Goal: Book appointment/travel/reservation

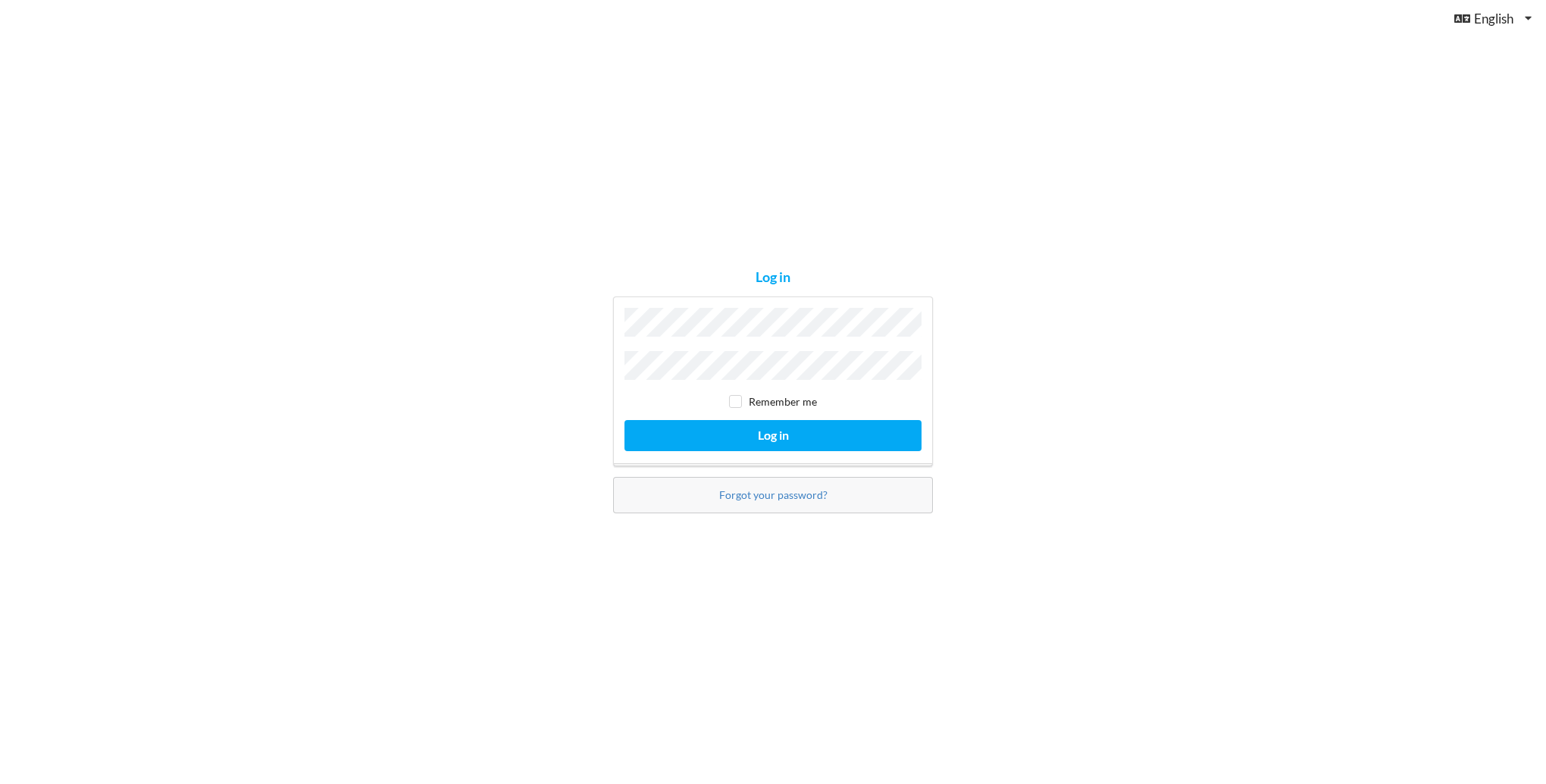
click at [625, 419] on button "Log in" at bounding box center [773, 435] width 297 height 31
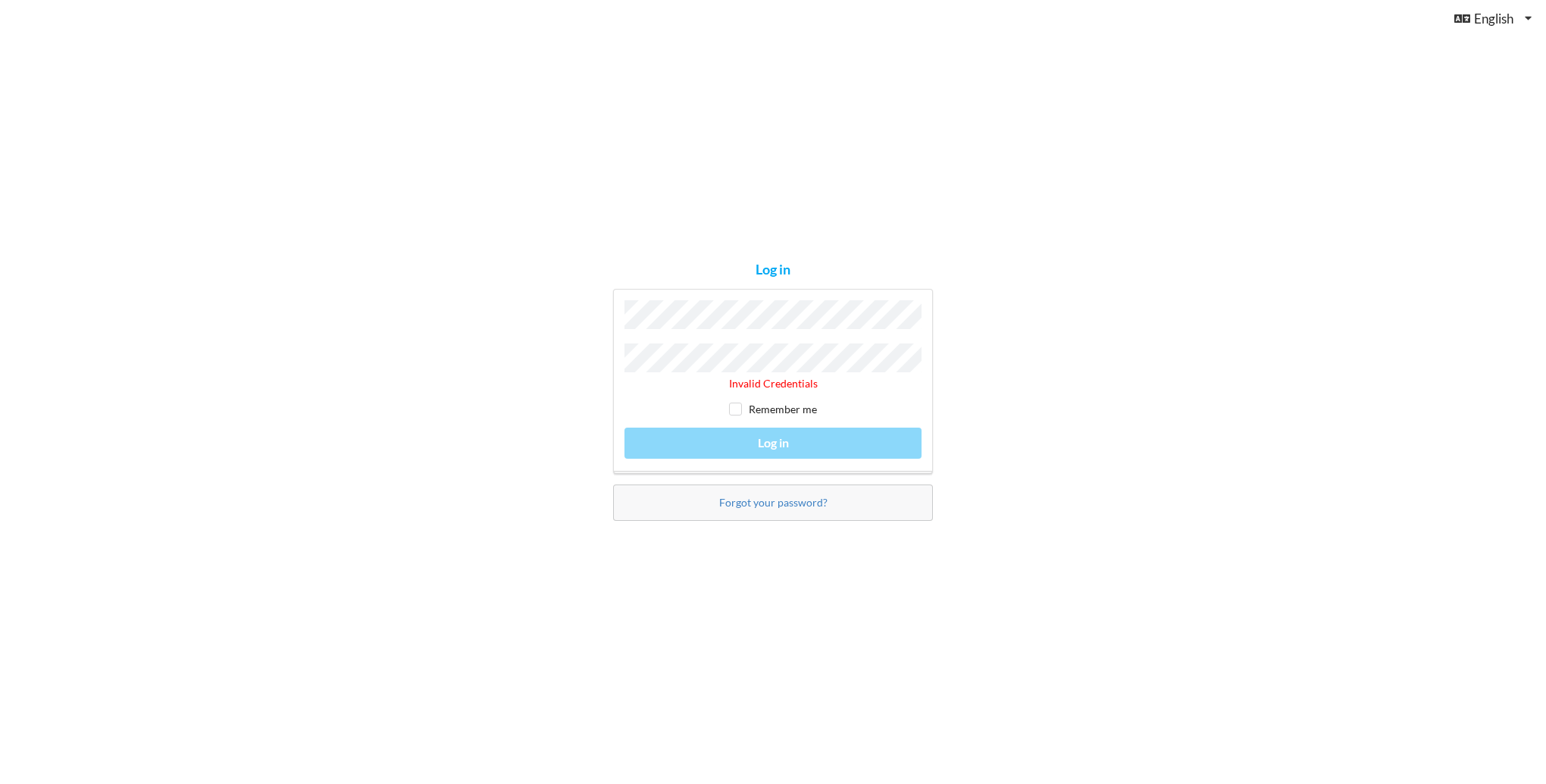
click at [573, 393] on div "Log in Invalid Credentials Remember me Log in Forgot your password?" at bounding box center [773, 392] width 1546 height 784
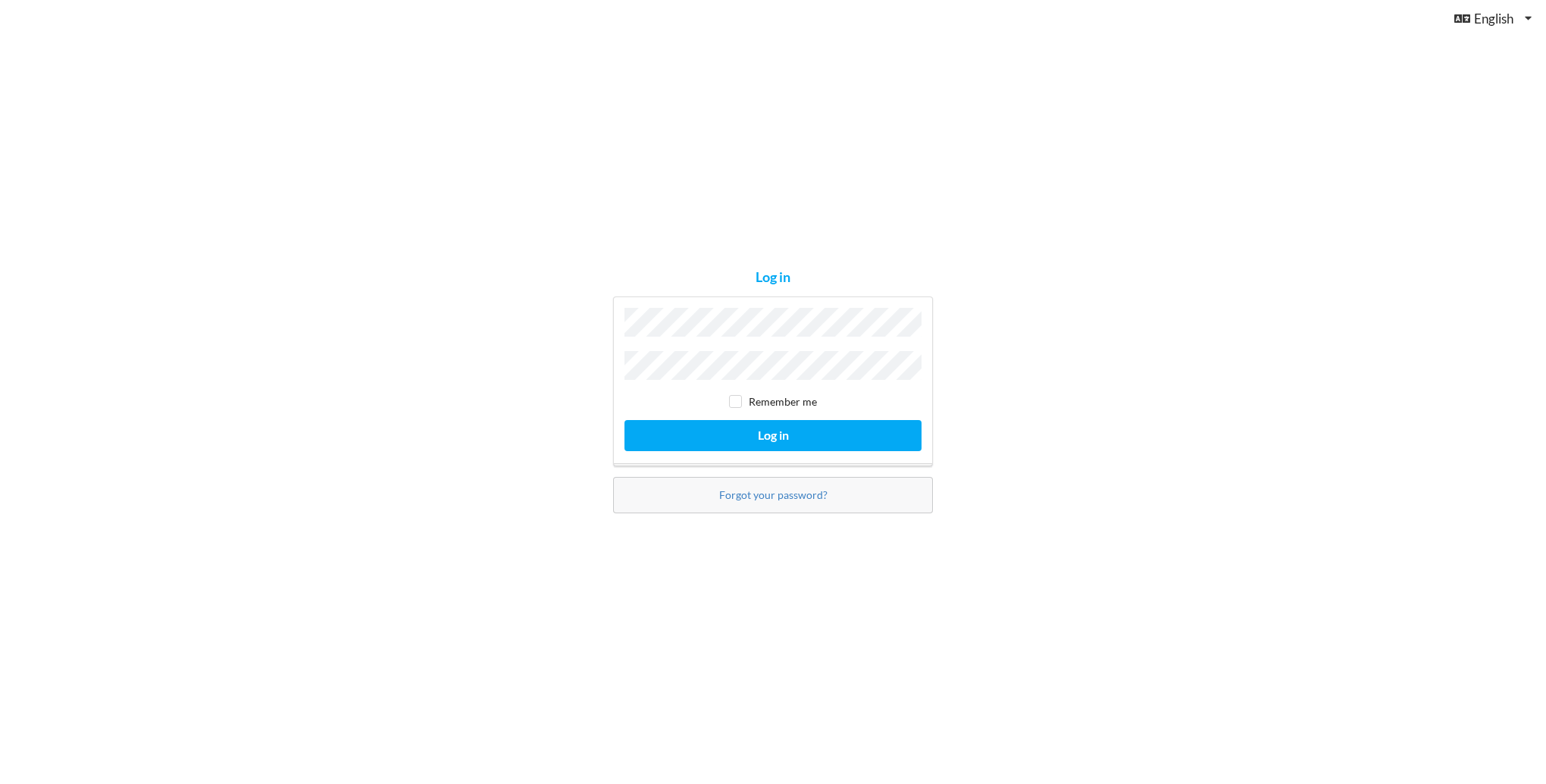
click at [625, 419] on button "Log in" at bounding box center [773, 435] width 297 height 31
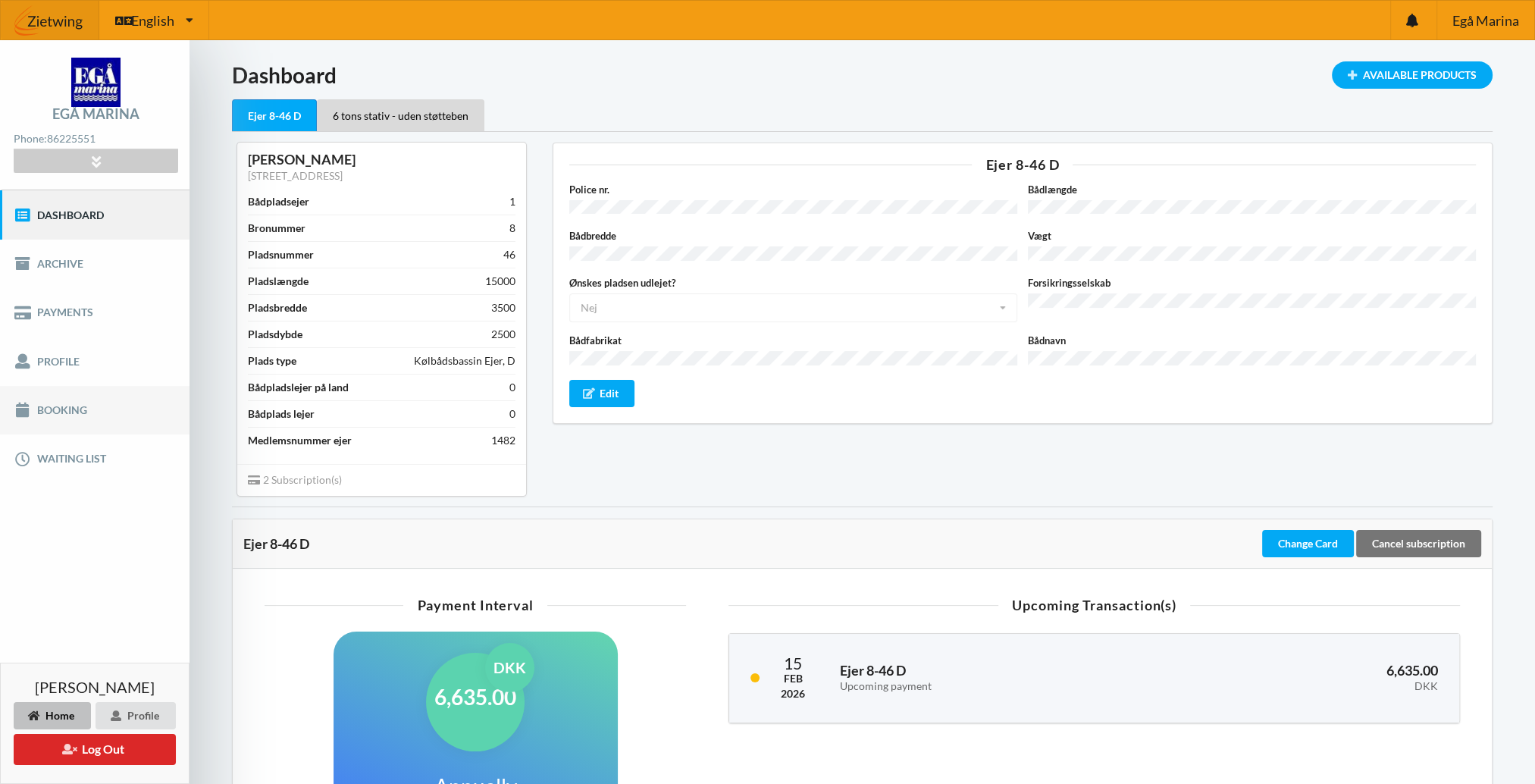
click at [62, 409] on link "Booking" at bounding box center [94, 410] width 190 height 49
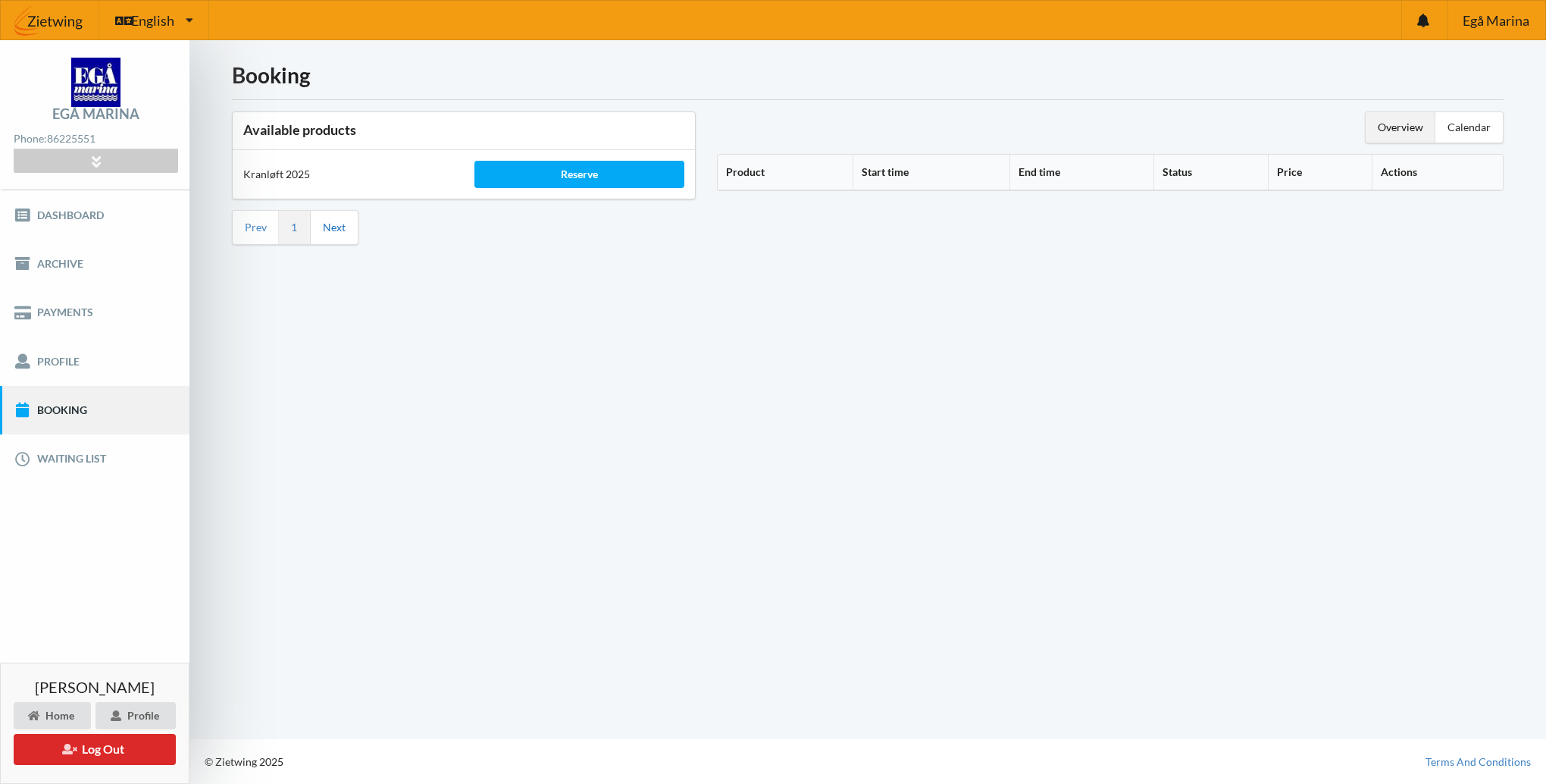
click at [333, 226] on link "Next" at bounding box center [334, 227] width 23 height 14
click at [557, 169] on div "Reserve" at bounding box center [579, 174] width 210 height 27
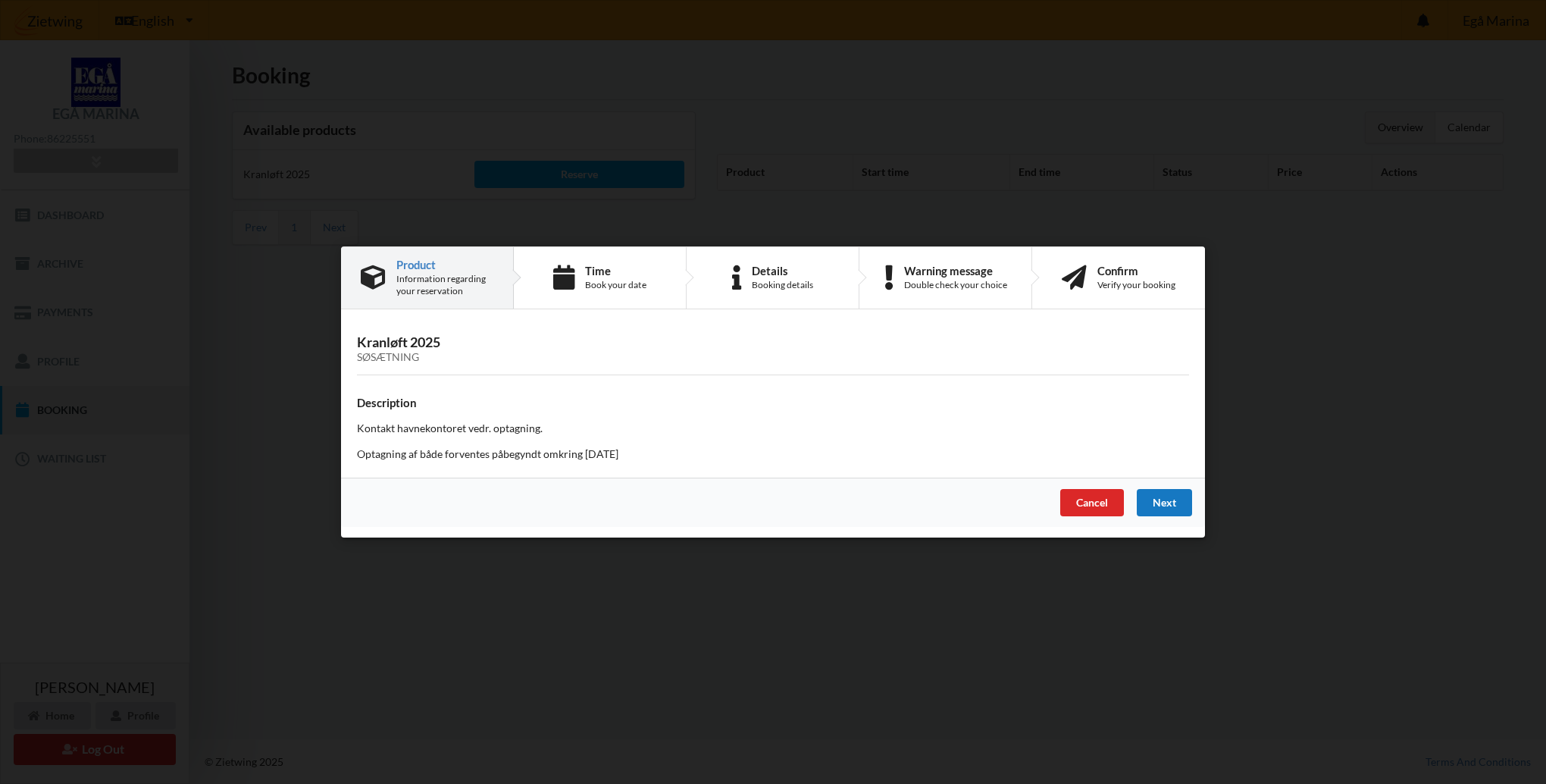
click at [1164, 498] on div "Next" at bounding box center [1164, 503] width 55 height 27
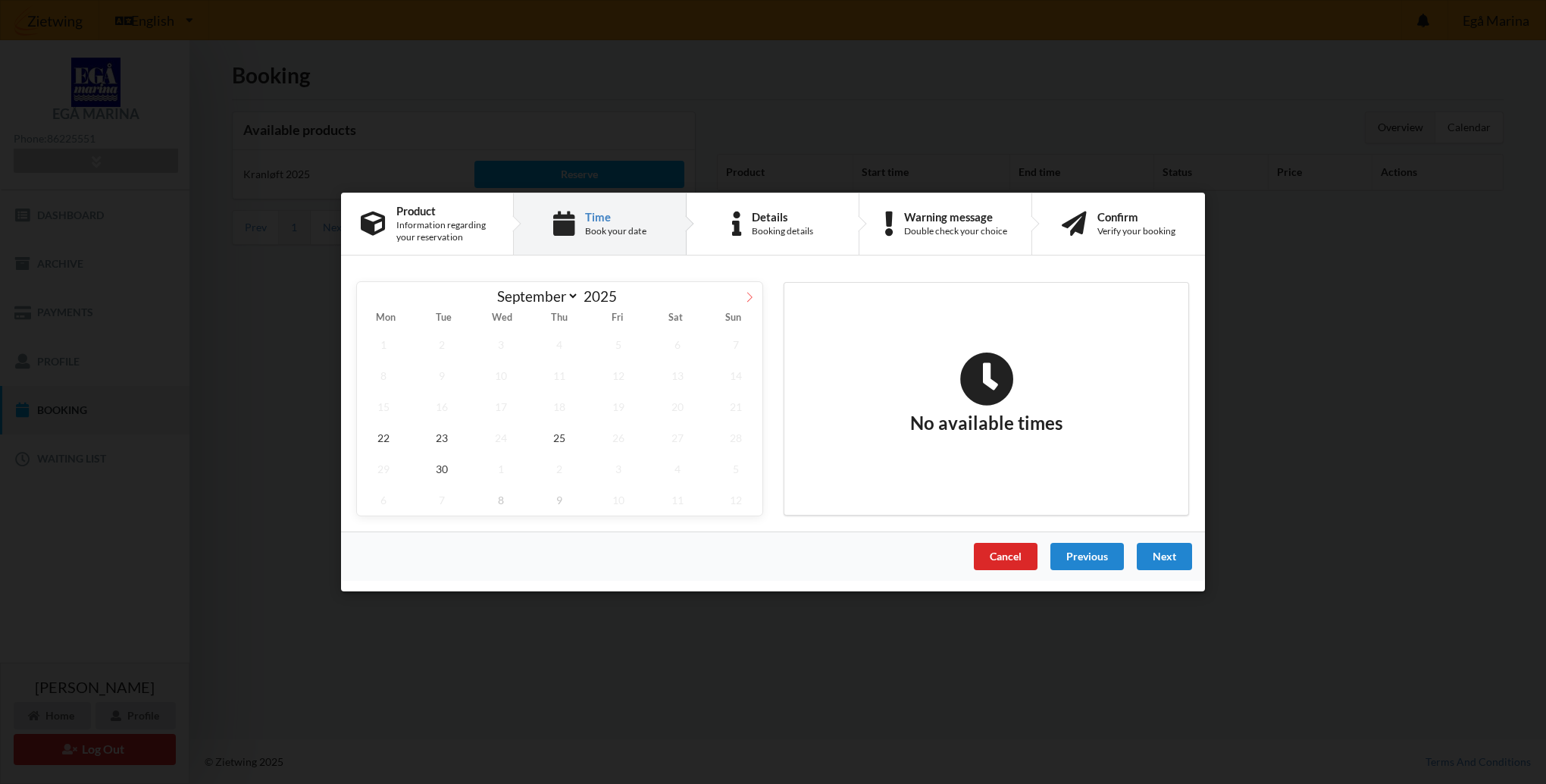
click at [745, 297] on icon at bounding box center [750, 297] width 10 height 10
select select "9"
click at [504, 374] on span "8" at bounding box center [501, 376] width 53 height 31
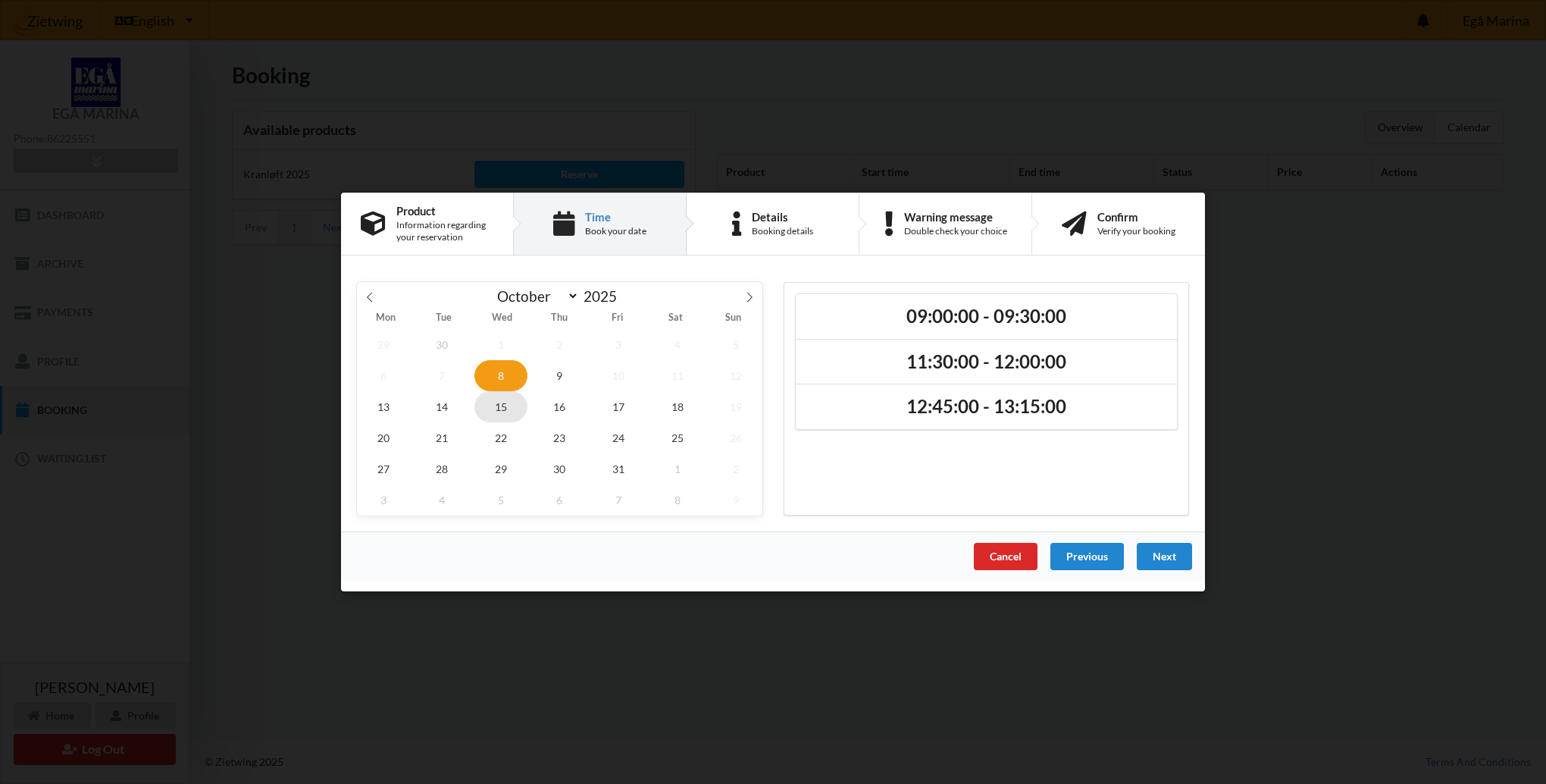
click at [499, 407] on span "15" at bounding box center [501, 407] width 53 height 31
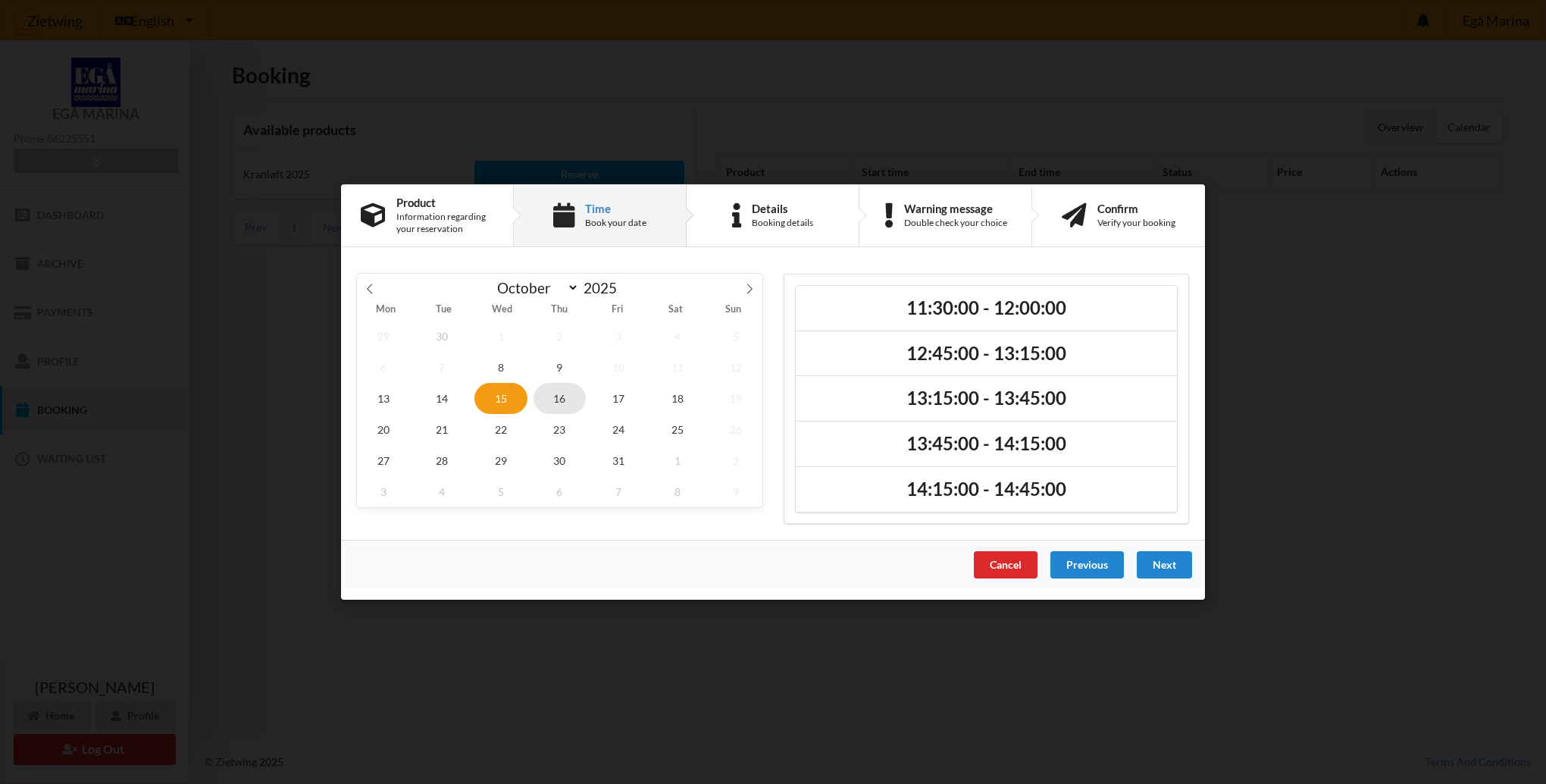
click at [564, 395] on span "16" at bounding box center [560, 398] width 53 height 31
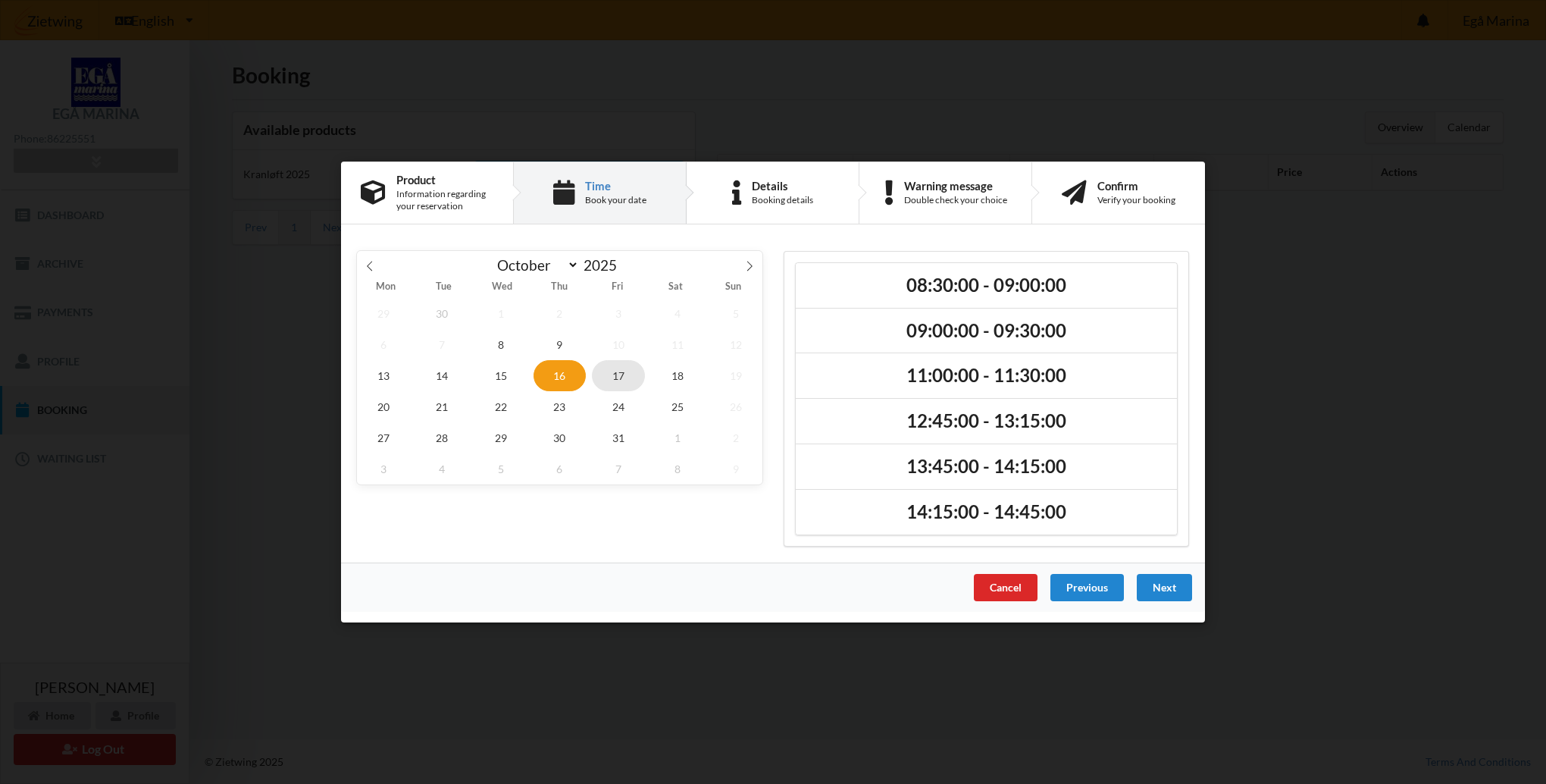
click at [614, 382] on span "17" at bounding box center [619, 376] width 53 height 31
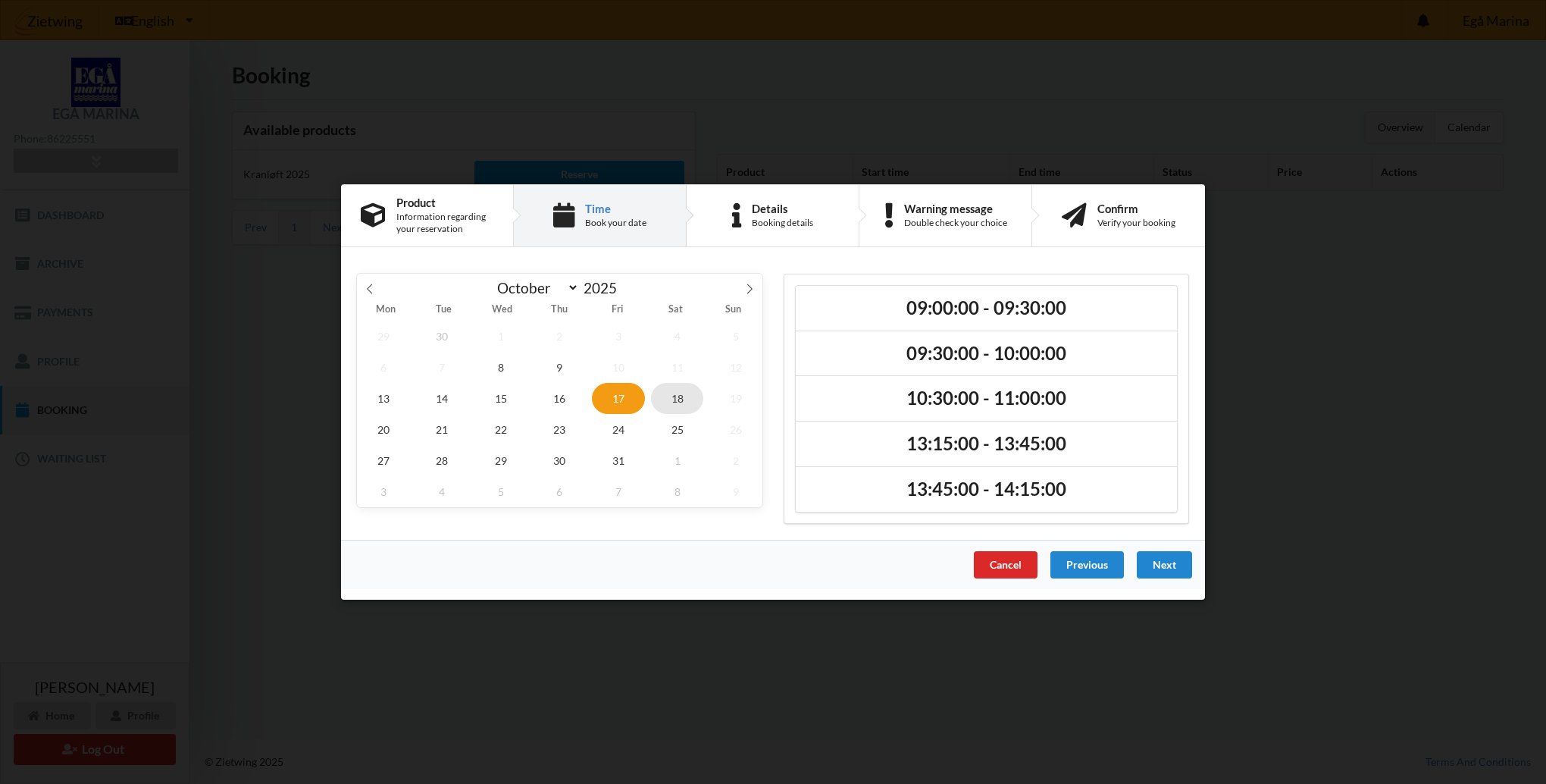
click at [682, 399] on span "18" at bounding box center [678, 398] width 53 height 31
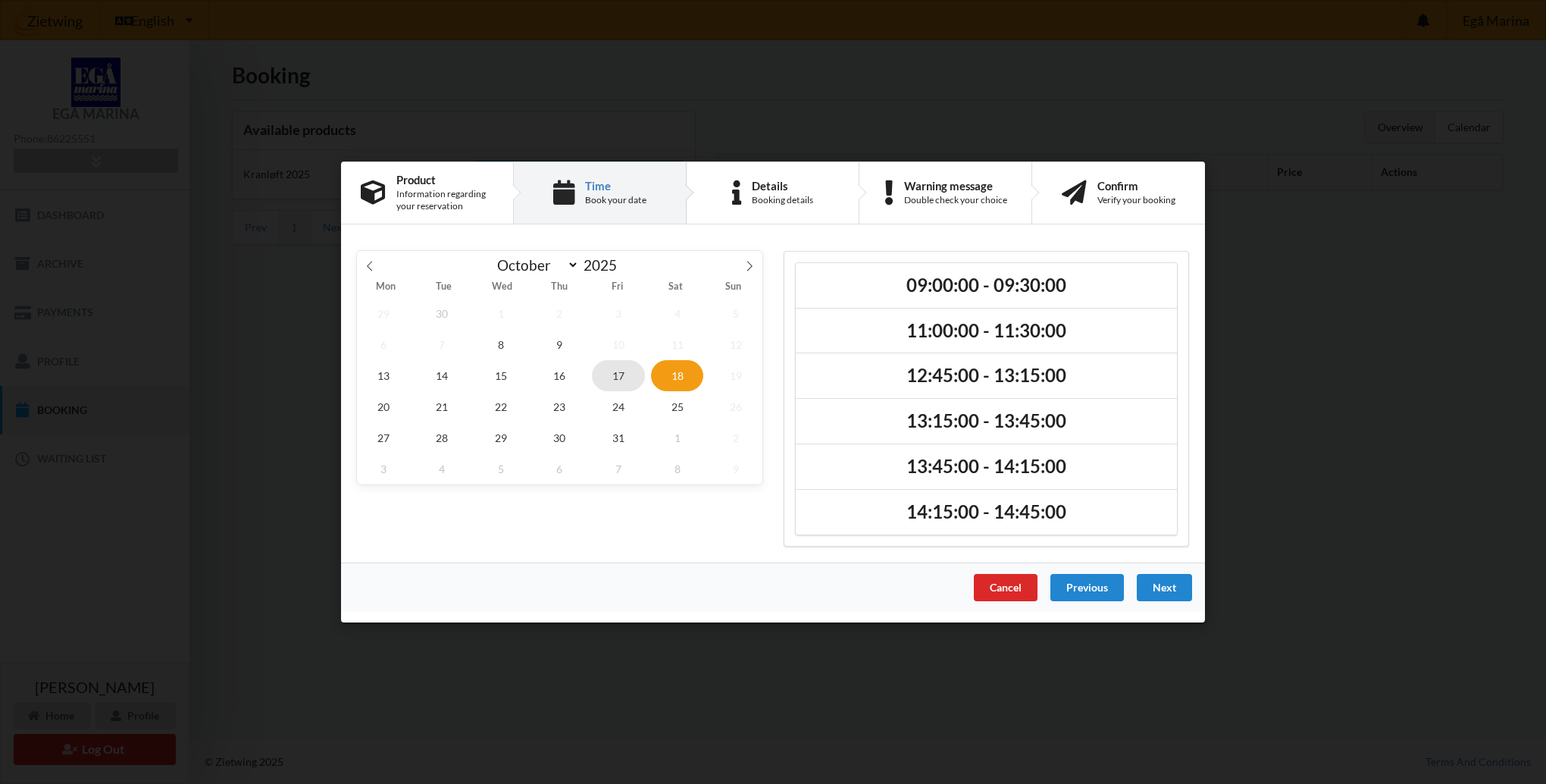
click at [614, 374] on span "17" at bounding box center [619, 376] width 53 height 31
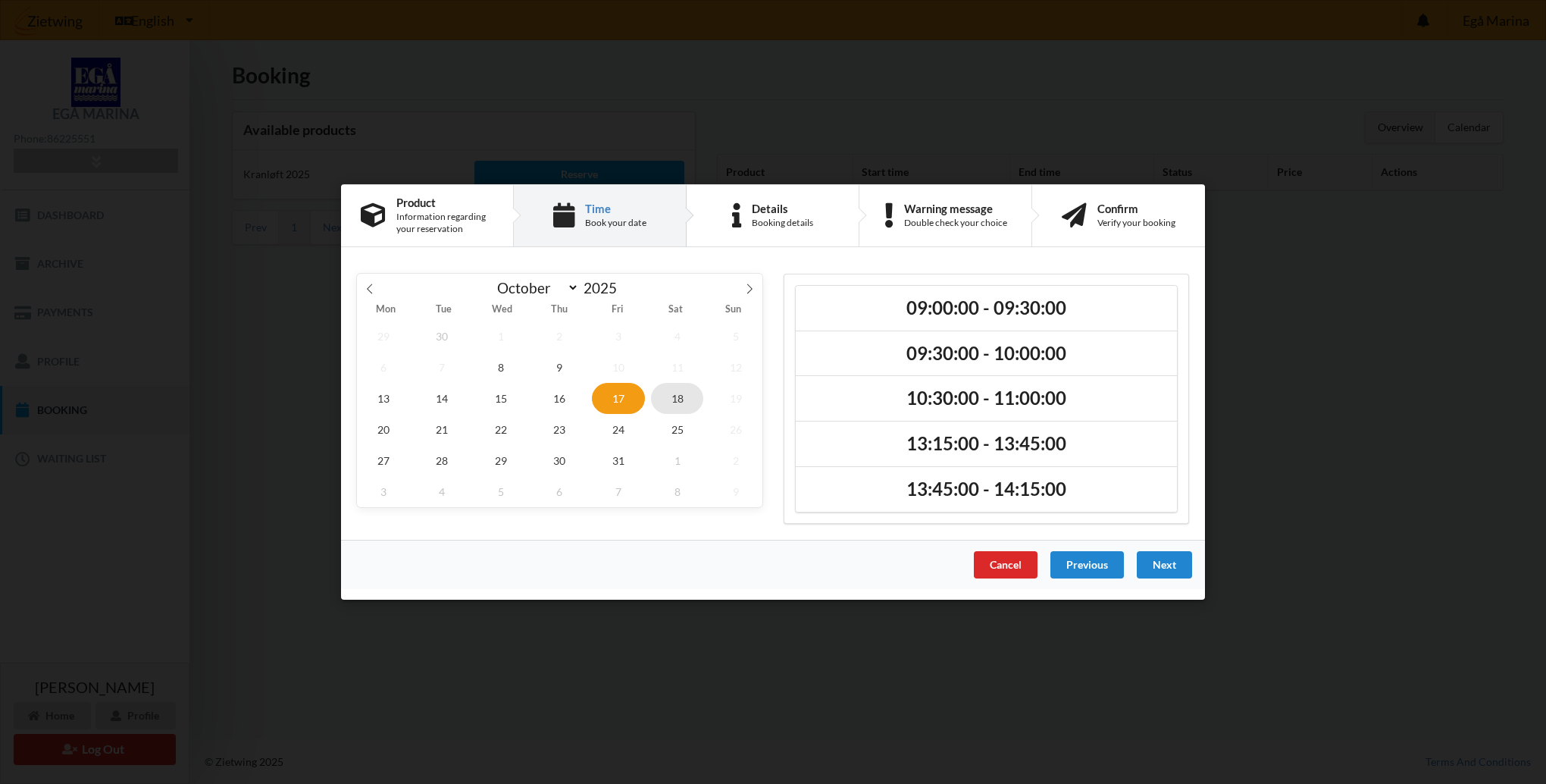
click at [679, 396] on span "18" at bounding box center [678, 398] width 53 height 31
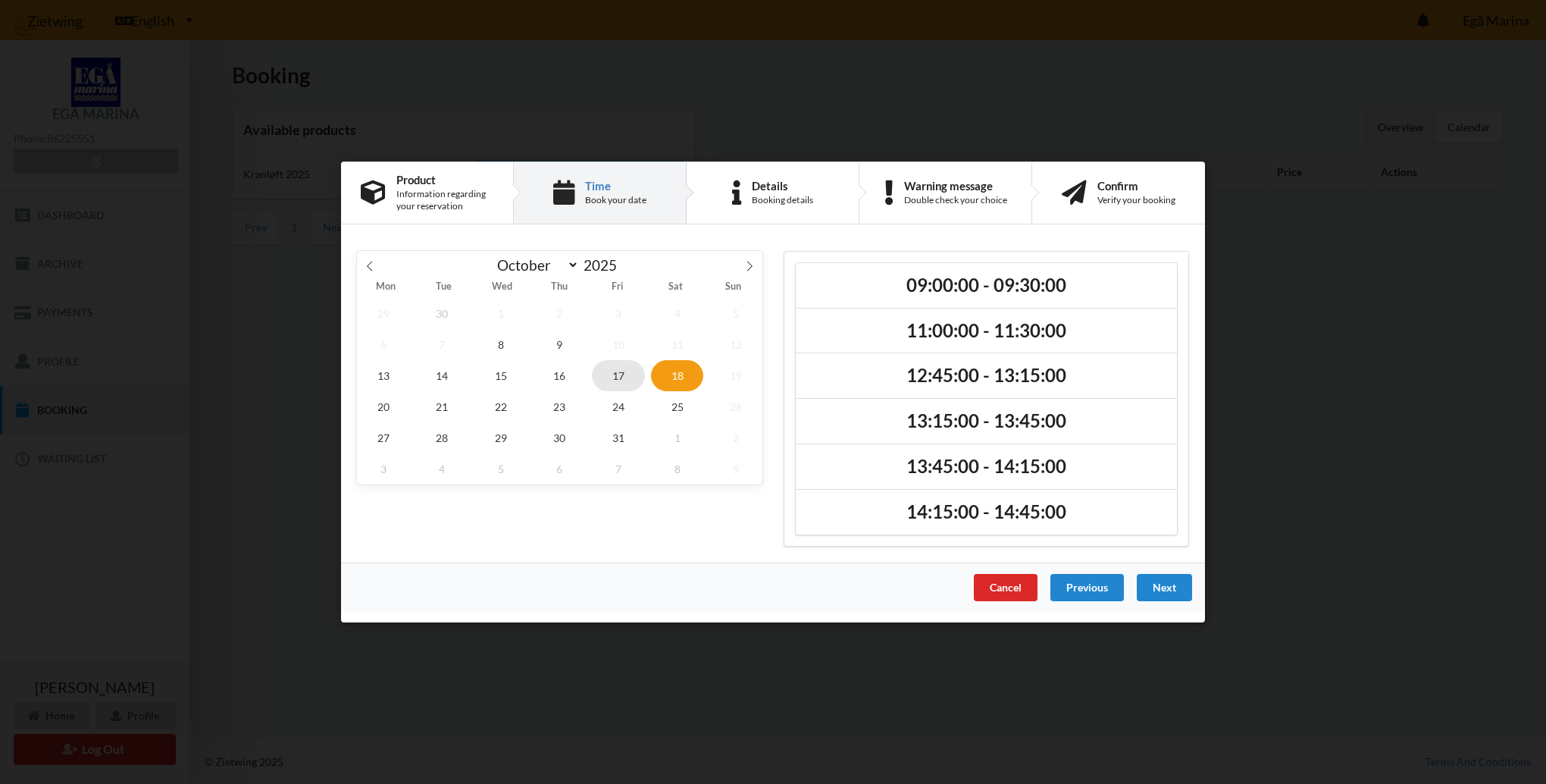
click at [618, 372] on span "17" at bounding box center [619, 376] width 53 height 31
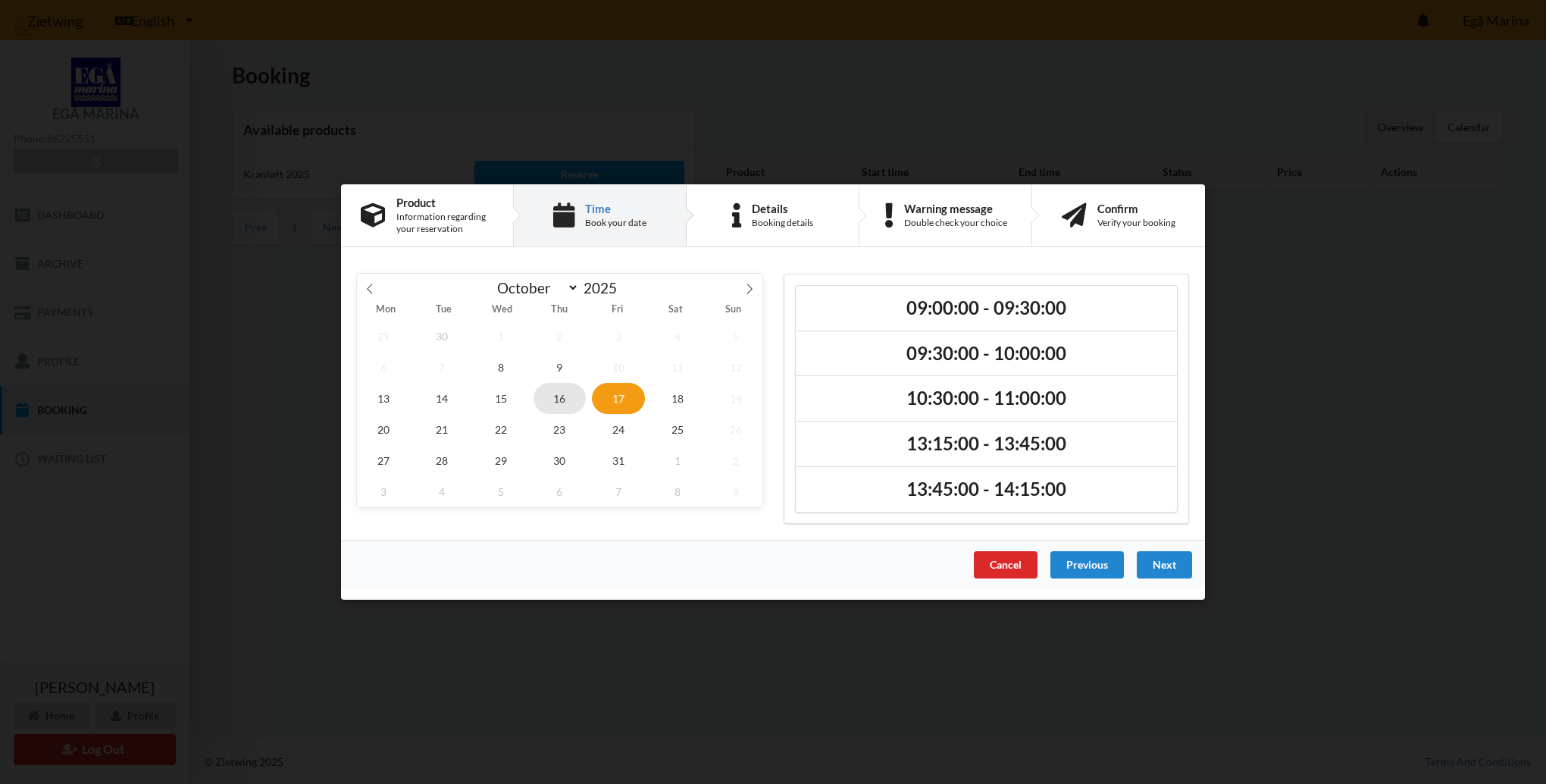
click at [564, 395] on span "16" at bounding box center [560, 398] width 53 height 31
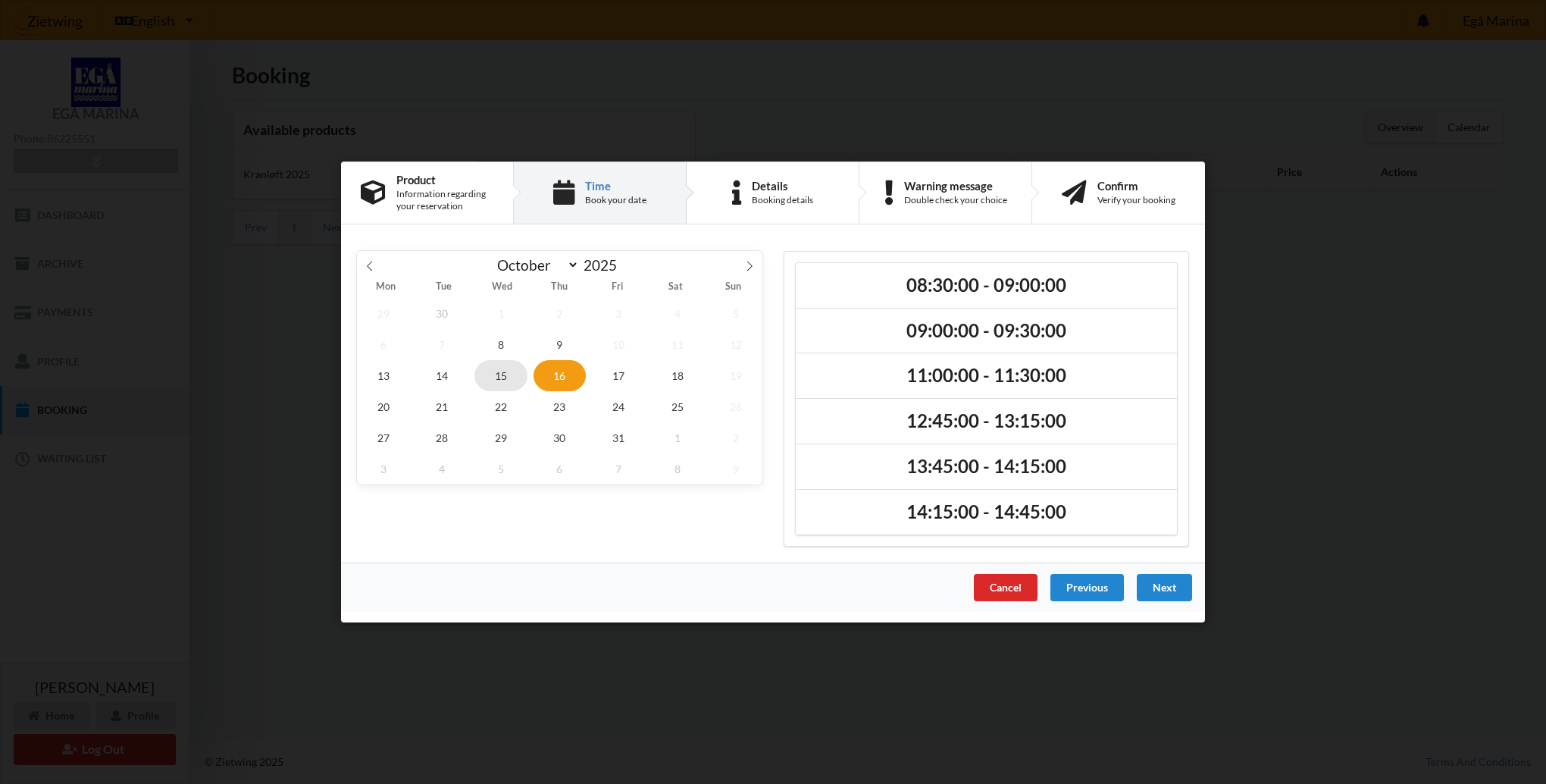
click at [504, 372] on span "15" at bounding box center [501, 376] width 53 height 31
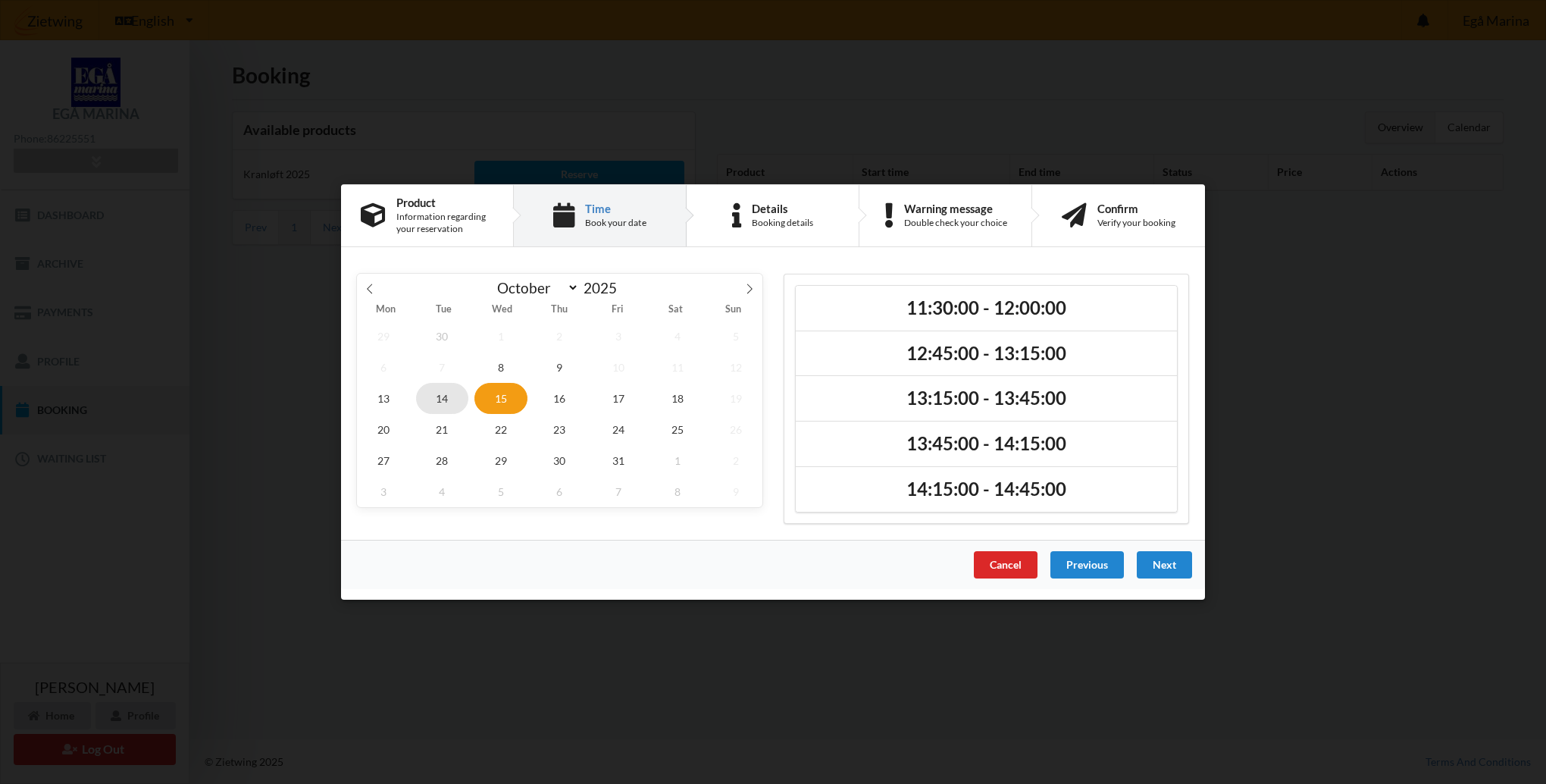
click at [444, 397] on span "14" at bounding box center [443, 398] width 53 height 31
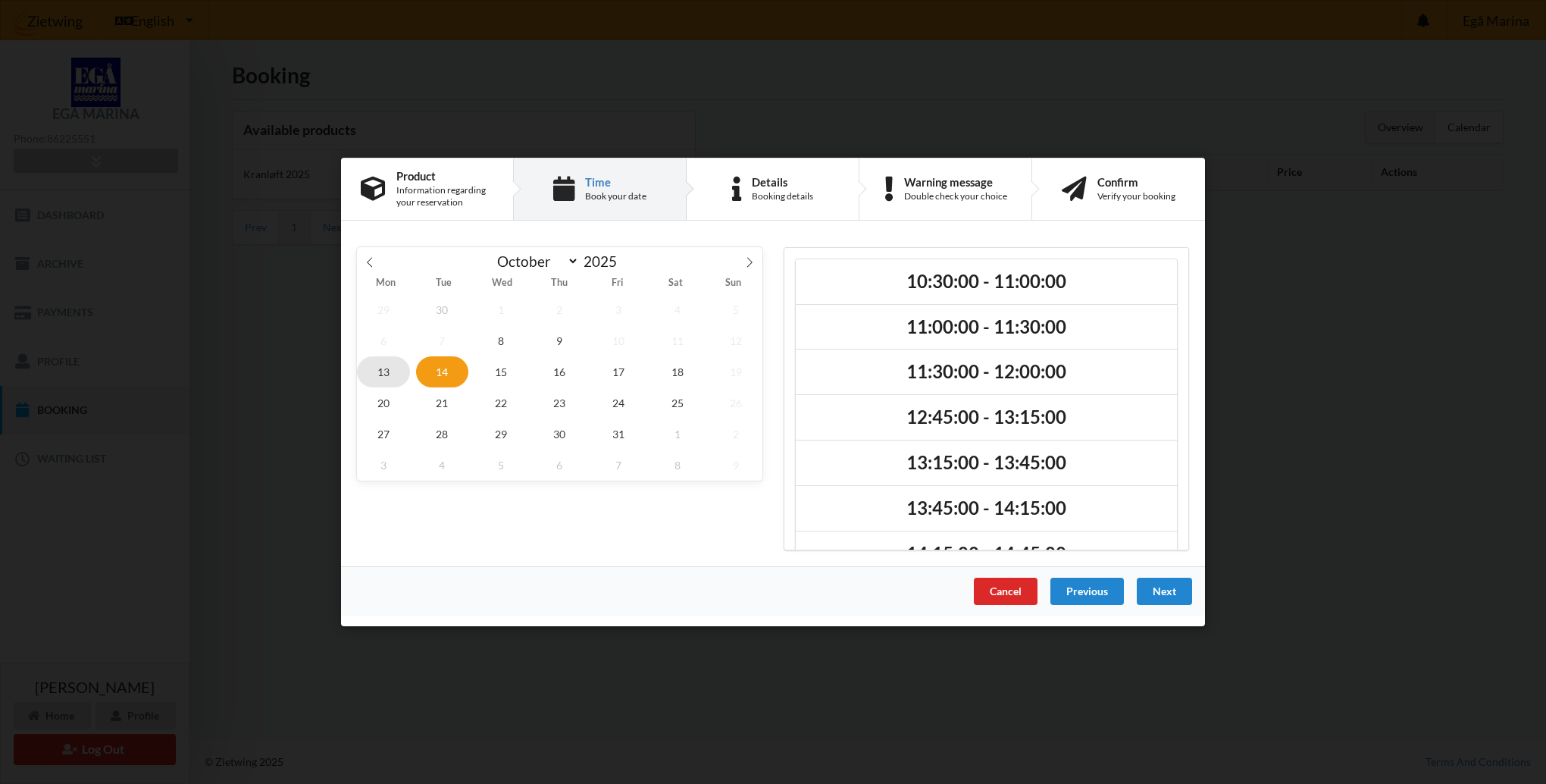
click at [388, 371] on span "13" at bounding box center [383, 371] width 53 height 31
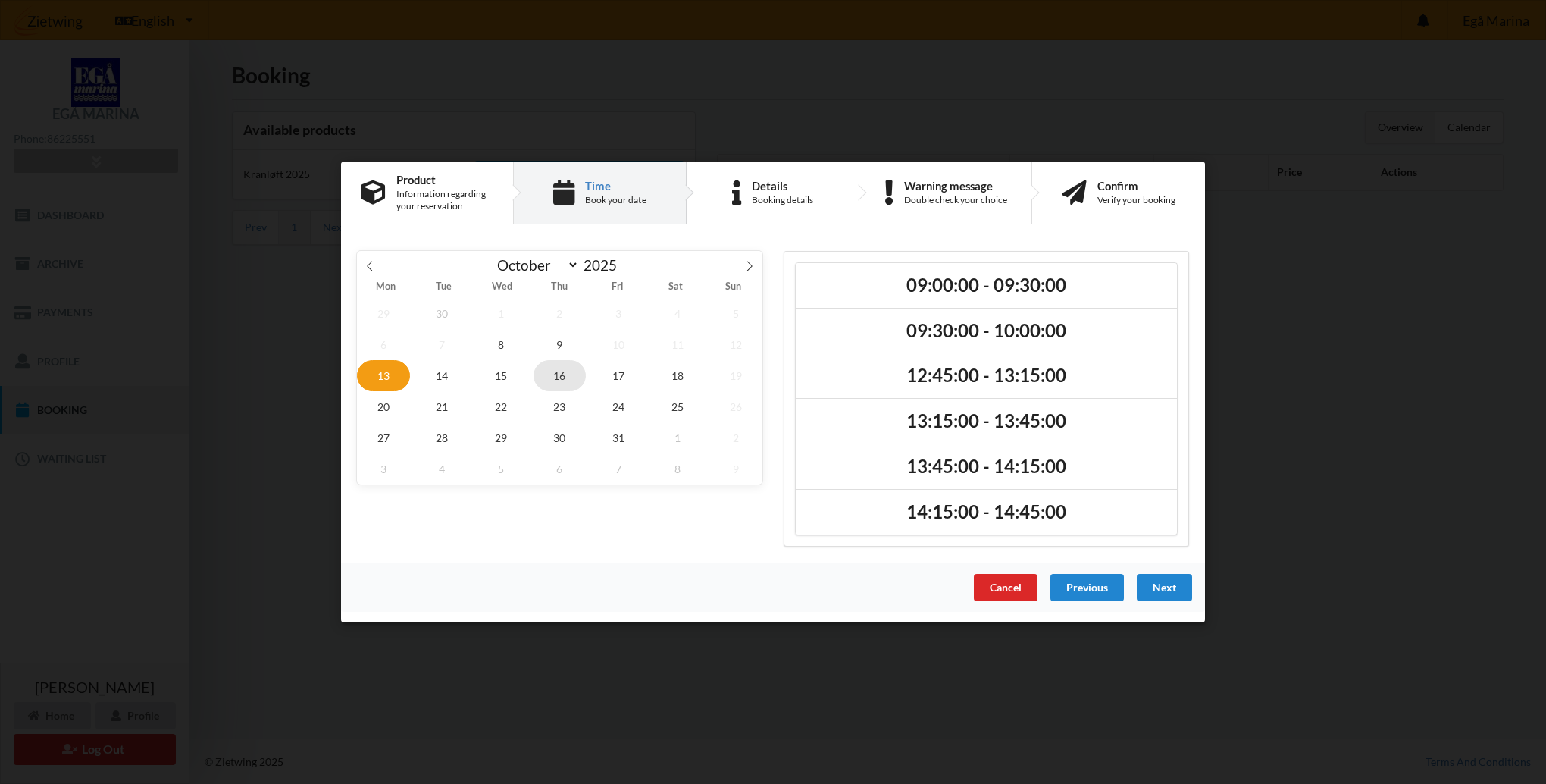
click at [567, 371] on span "16" at bounding box center [560, 376] width 53 height 31
click at [504, 346] on span "8" at bounding box center [501, 344] width 53 height 31
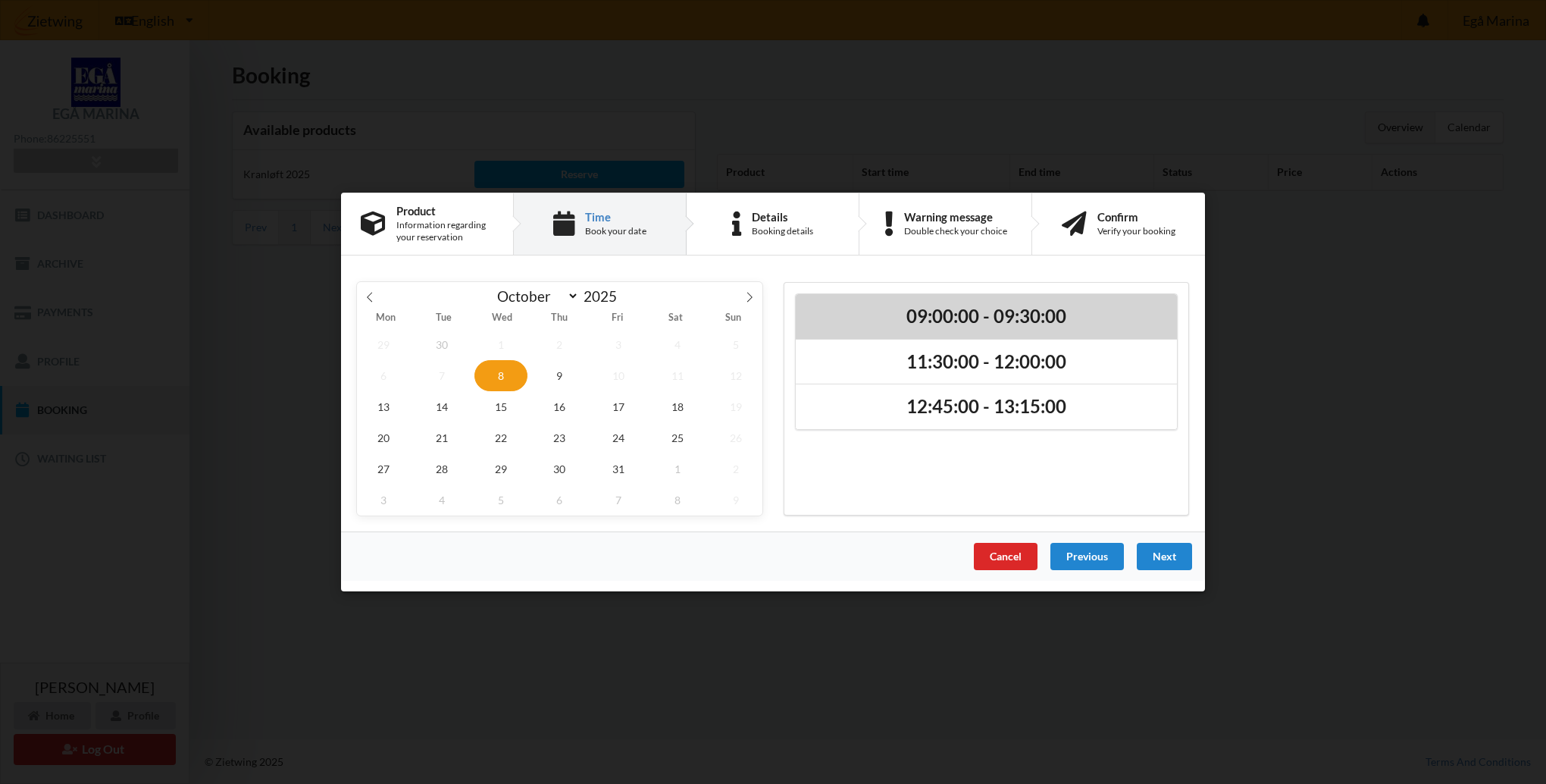
click at [945, 313] on h2 "09:00:00 - 09:30:00" at bounding box center [987, 316] width 360 height 23
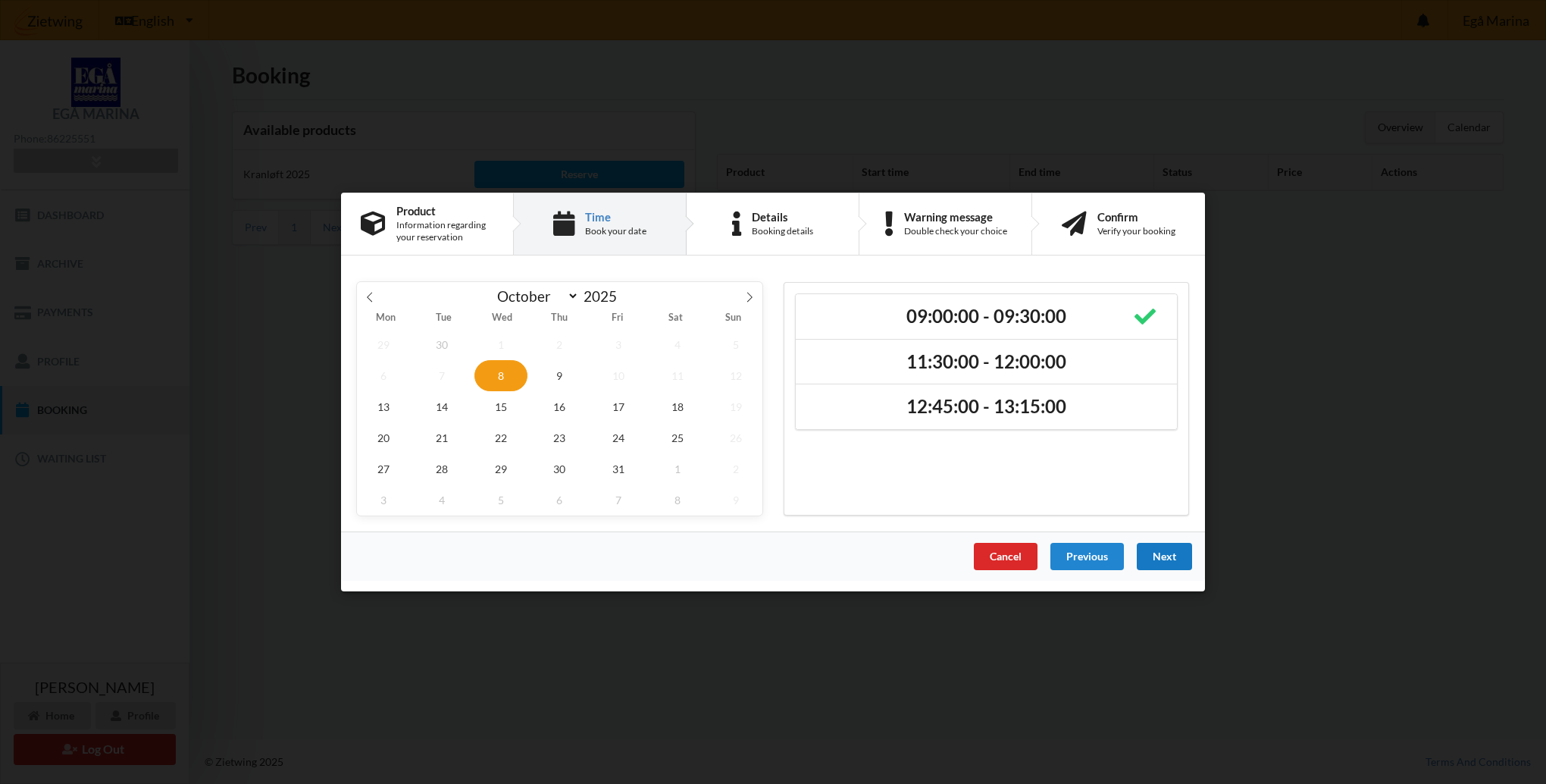
click at [1170, 552] on div "Next" at bounding box center [1164, 557] width 55 height 27
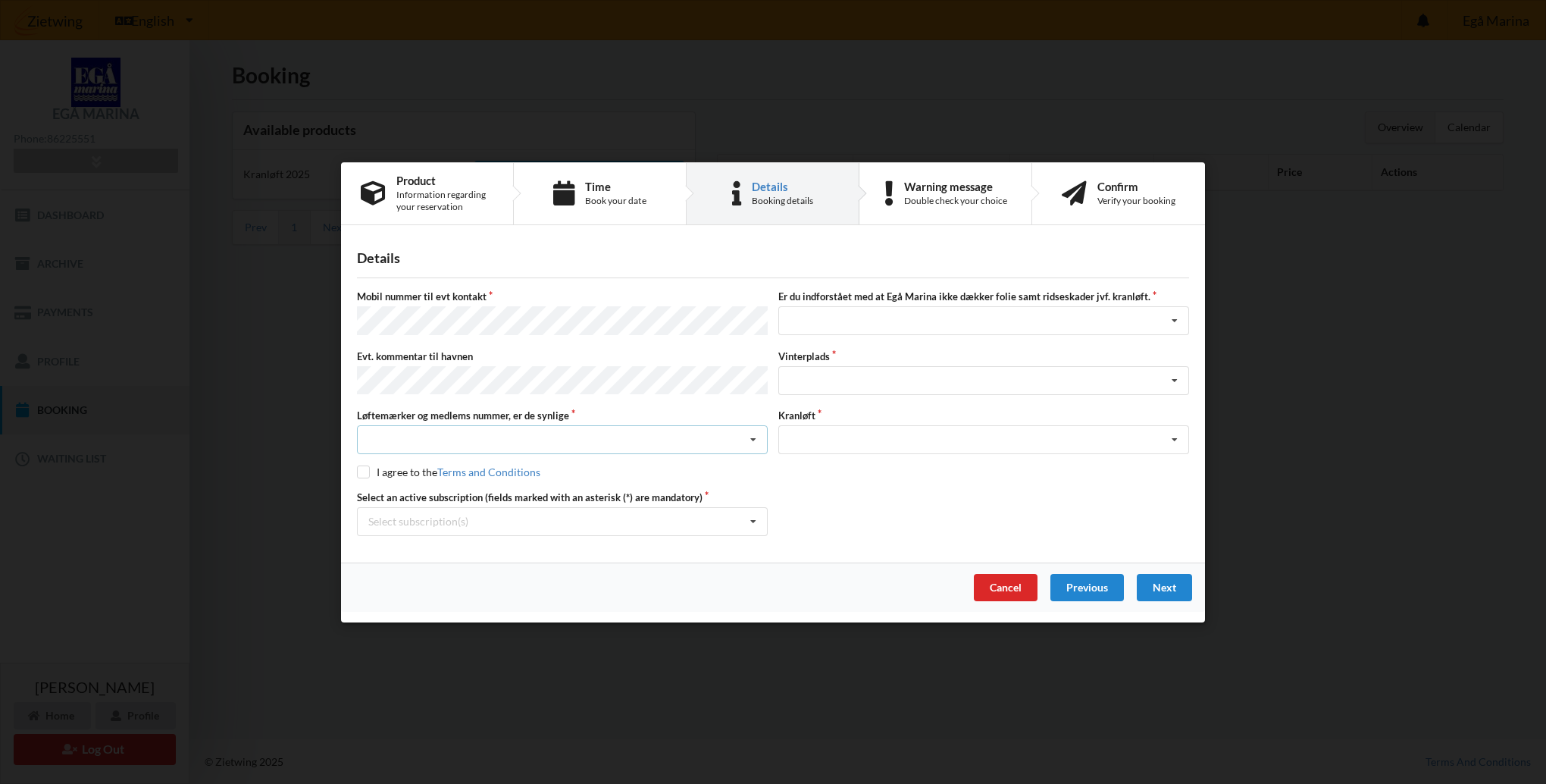
click at [462, 432] on div "Nej, jeg kontakter havnekontoret inden løftet Ja, mine mærker er synlige og int…" at bounding box center [562, 440] width 411 height 29
click at [480, 492] on div "Ja, mine mærker er synlige og intakte" at bounding box center [562, 495] width 409 height 28
click at [367, 466] on input "checkbox" at bounding box center [363, 471] width 13 height 13
checkbox input "true"
click at [433, 516] on div "Select subscription(s)" at bounding box center [418, 521] width 100 height 13
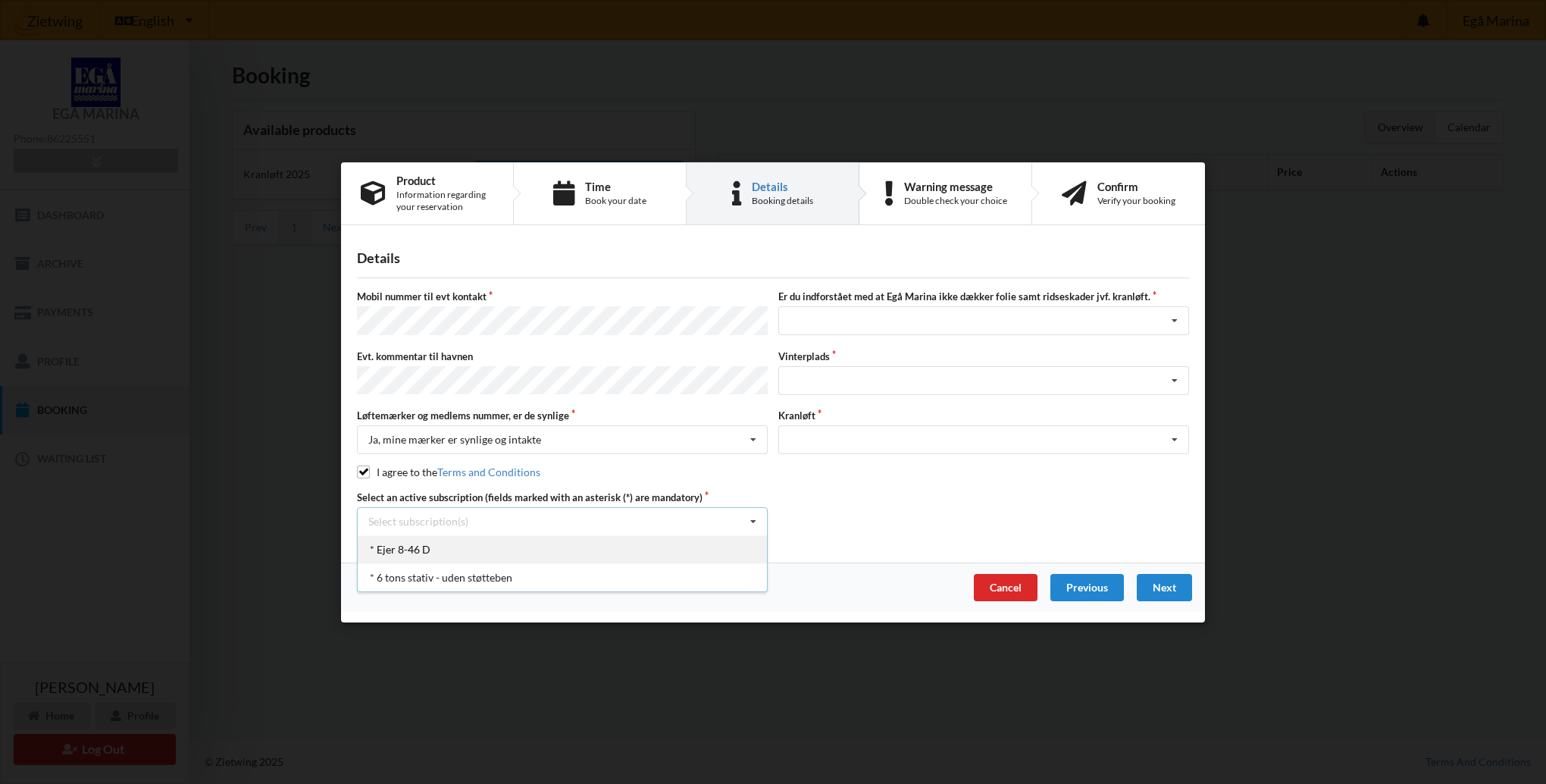
click at [413, 546] on div "* Ejer 8-46 D" at bounding box center [562, 549] width 409 height 28
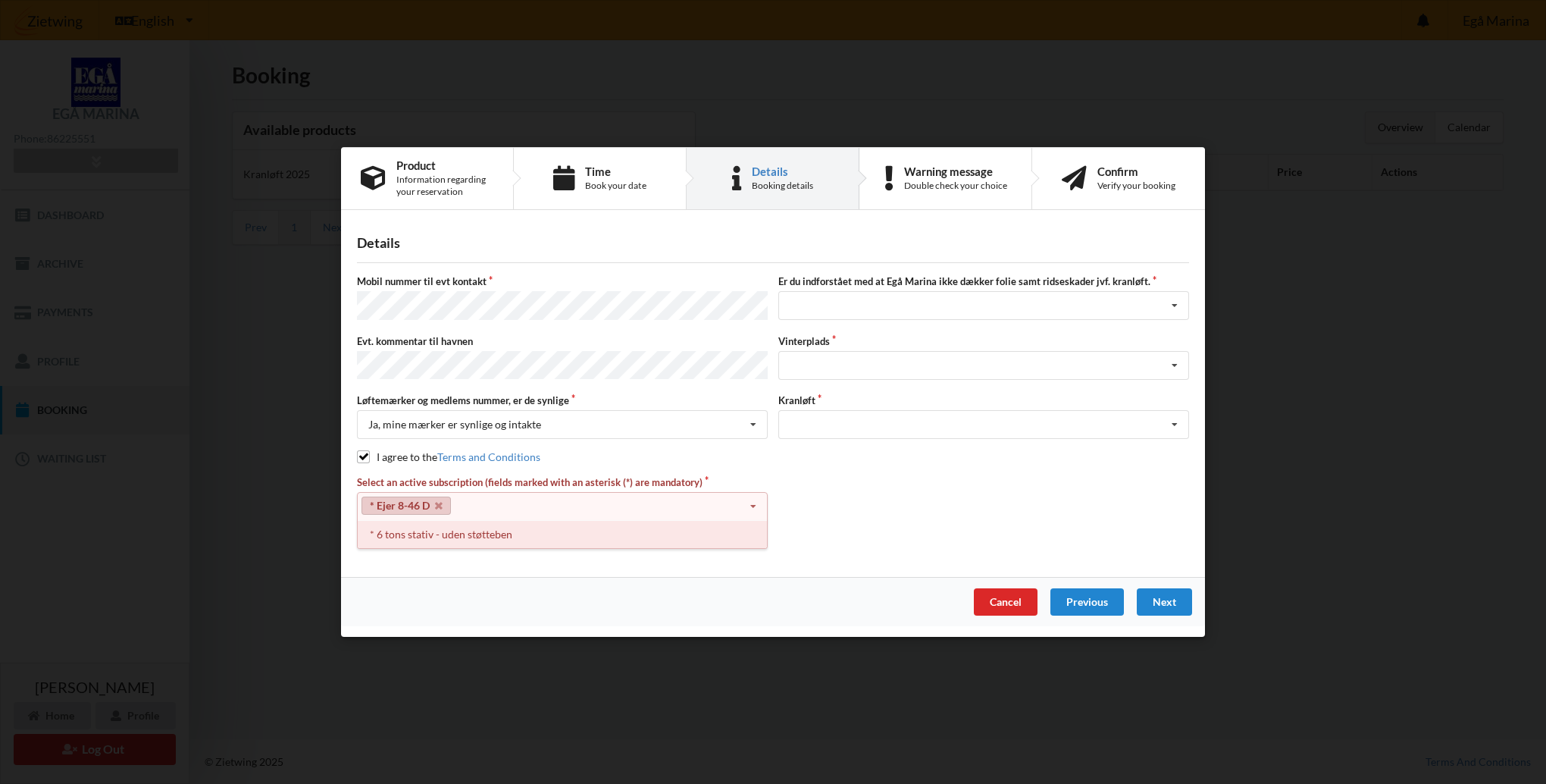
click at [458, 530] on div "* 6 tons stativ - uden støtteben" at bounding box center [562, 534] width 409 height 28
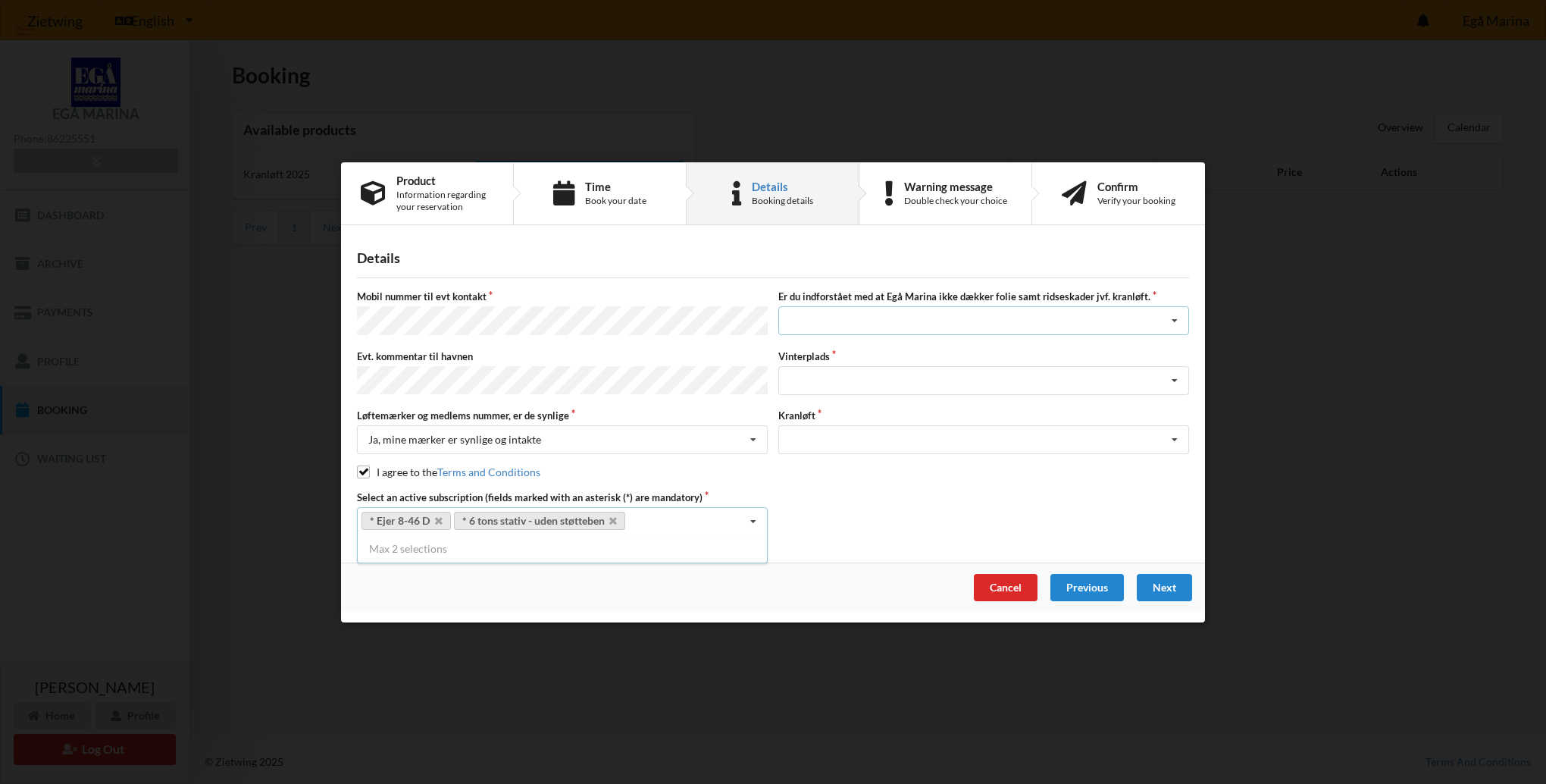
click at [1170, 322] on icon at bounding box center [1175, 321] width 23 height 28
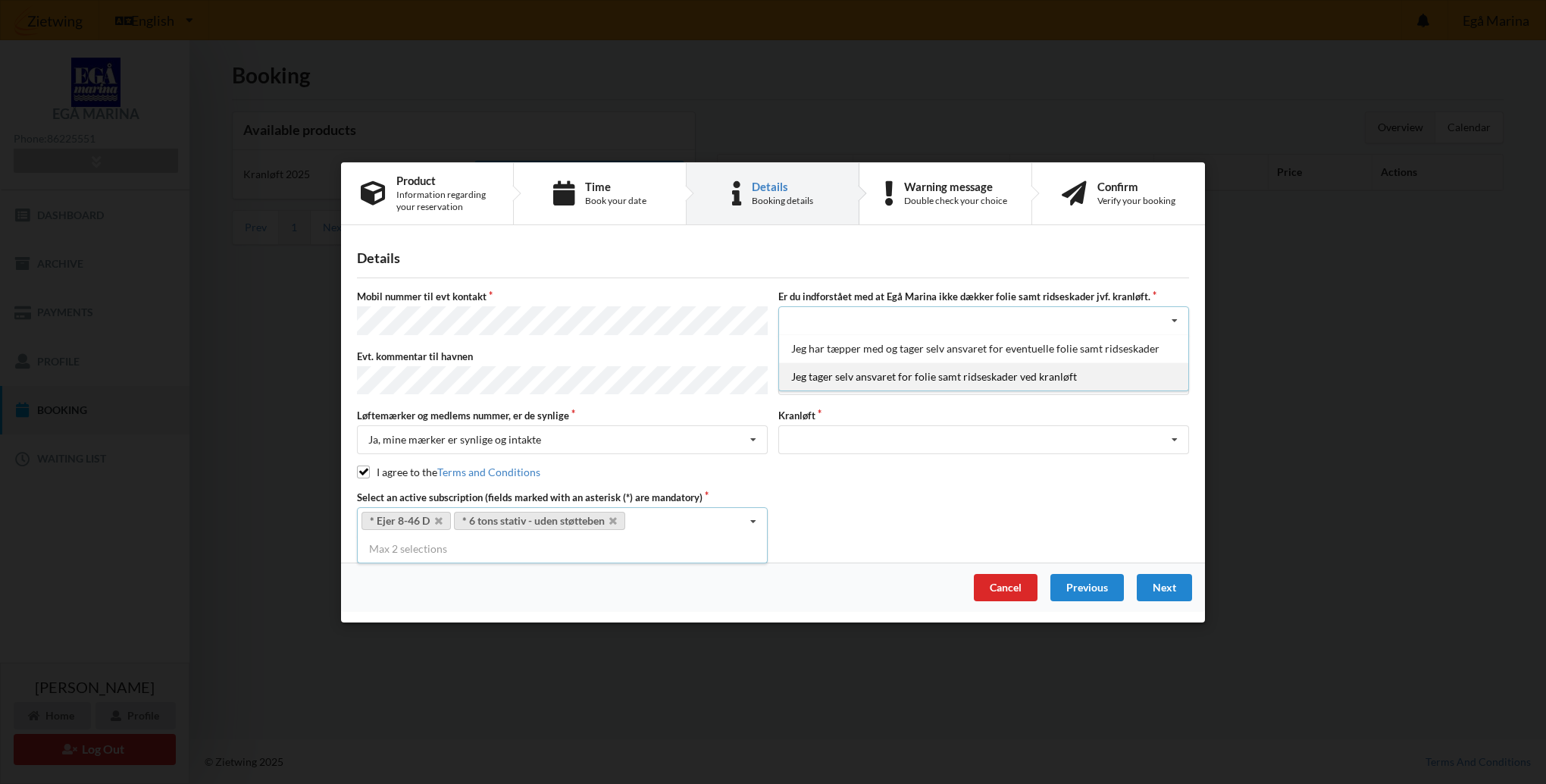
click at [1011, 381] on div "Jeg tager selv ansvaret for folie samt ridseskader ved kranløft" at bounding box center [983, 376] width 409 height 28
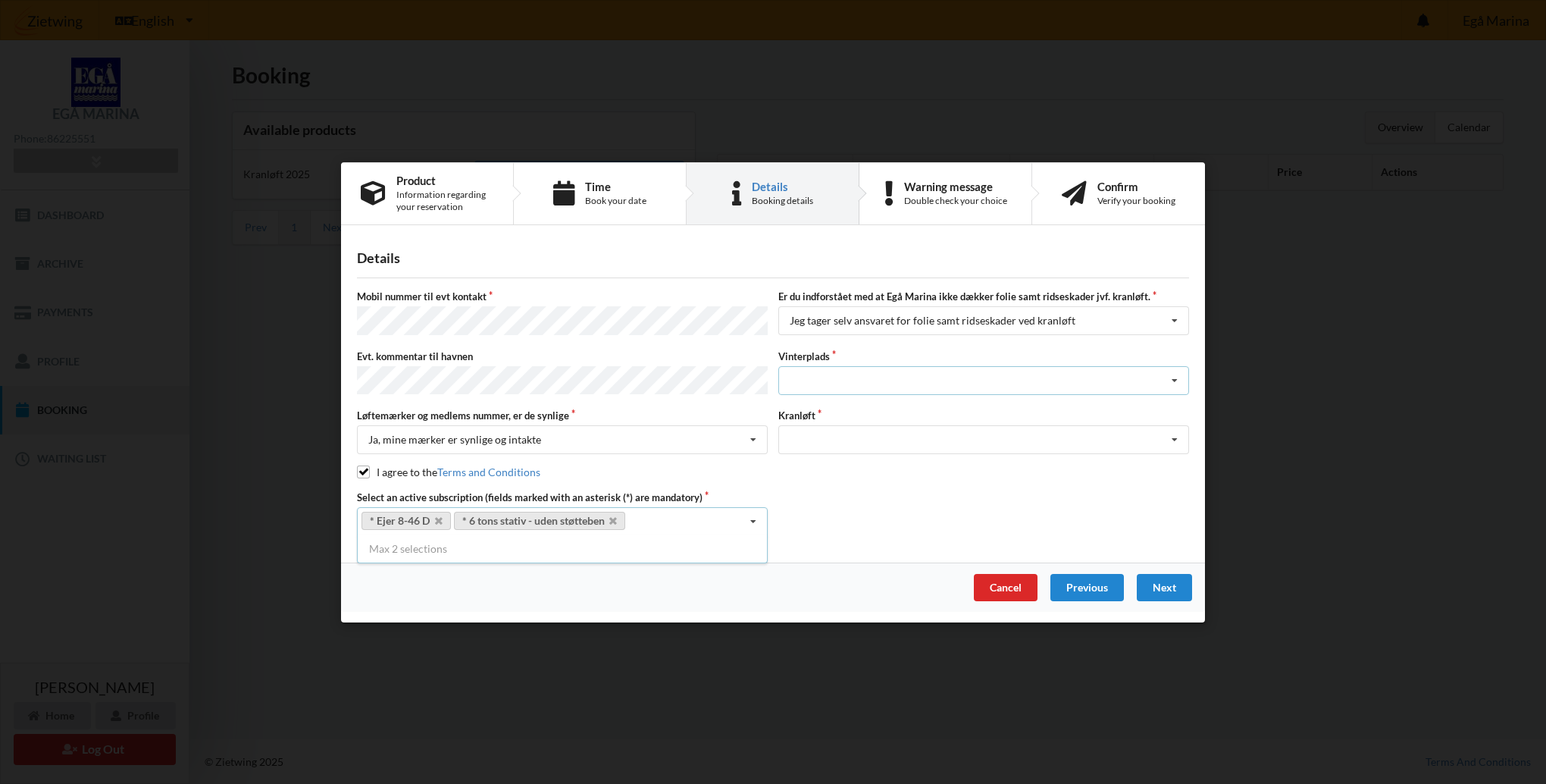
click at [1176, 380] on icon at bounding box center [1175, 380] width 23 height 28
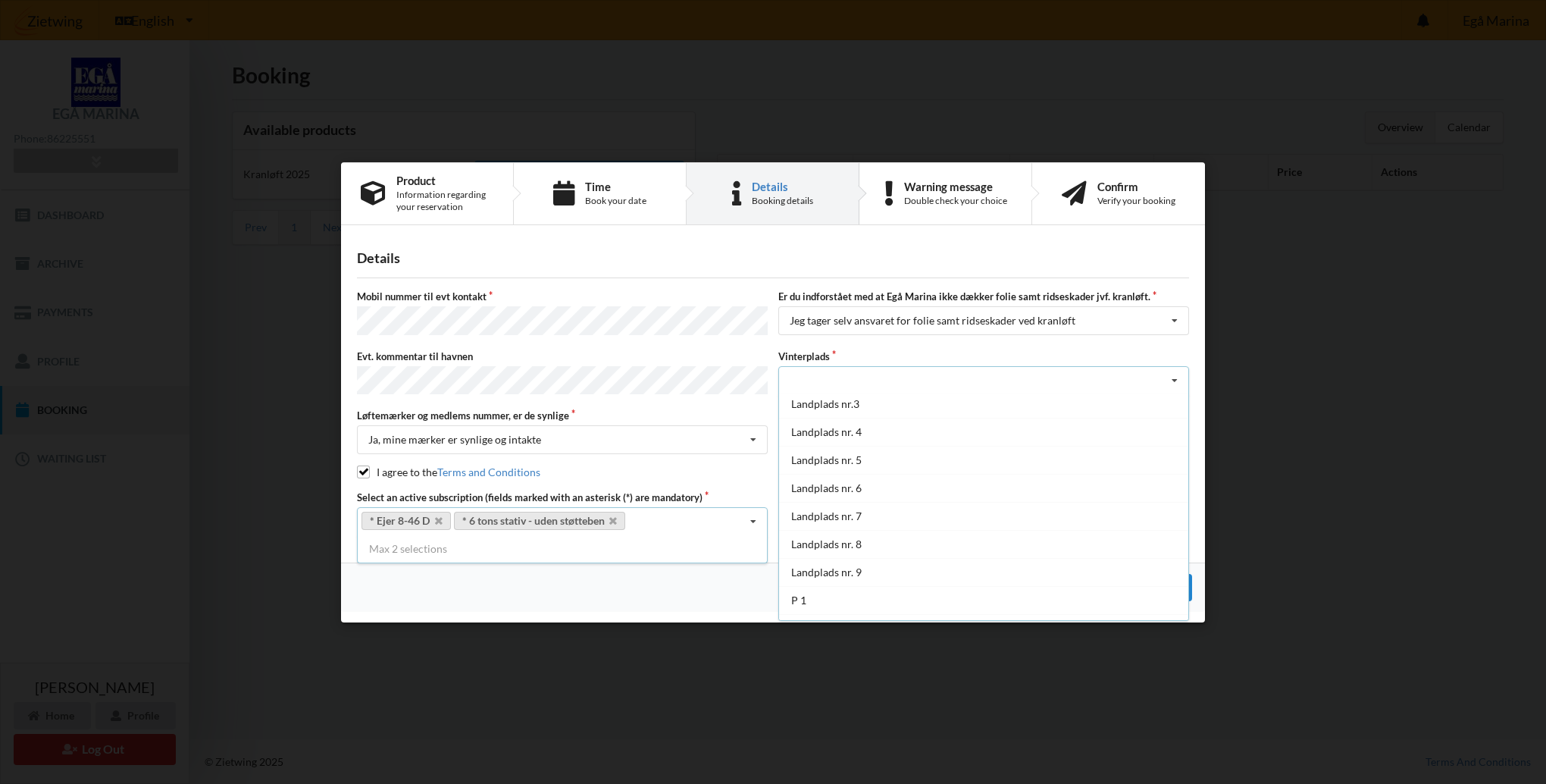
scroll to position [108, 0]
click at [800, 551] on div "P 1" at bounding box center [983, 551] width 409 height 28
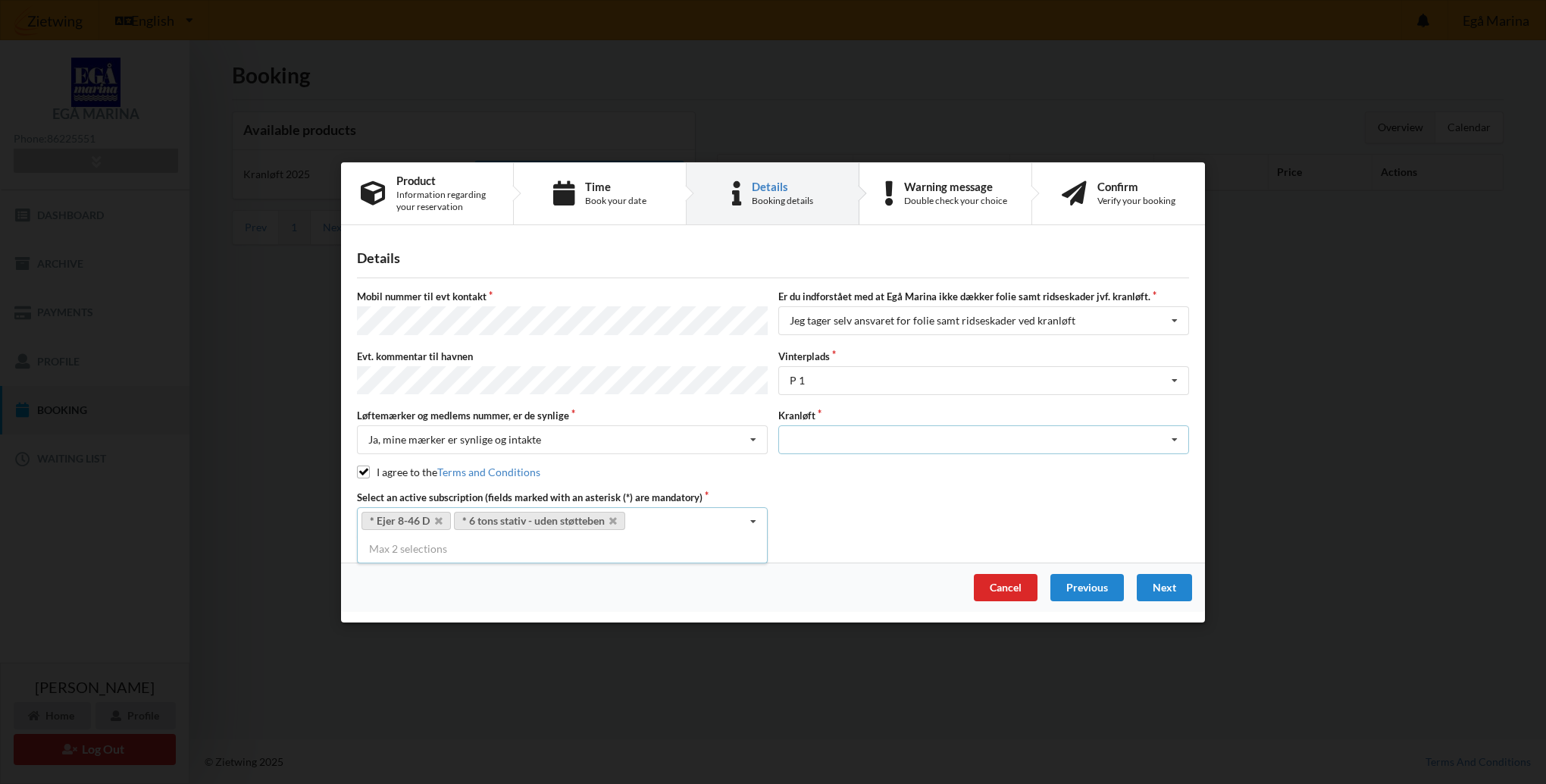
click at [1180, 432] on icon at bounding box center [1175, 440] width 23 height 28
click at [816, 469] on div "Optagning" at bounding box center [983, 467] width 409 height 28
click at [1164, 584] on div "Next" at bounding box center [1164, 588] width 55 height 27
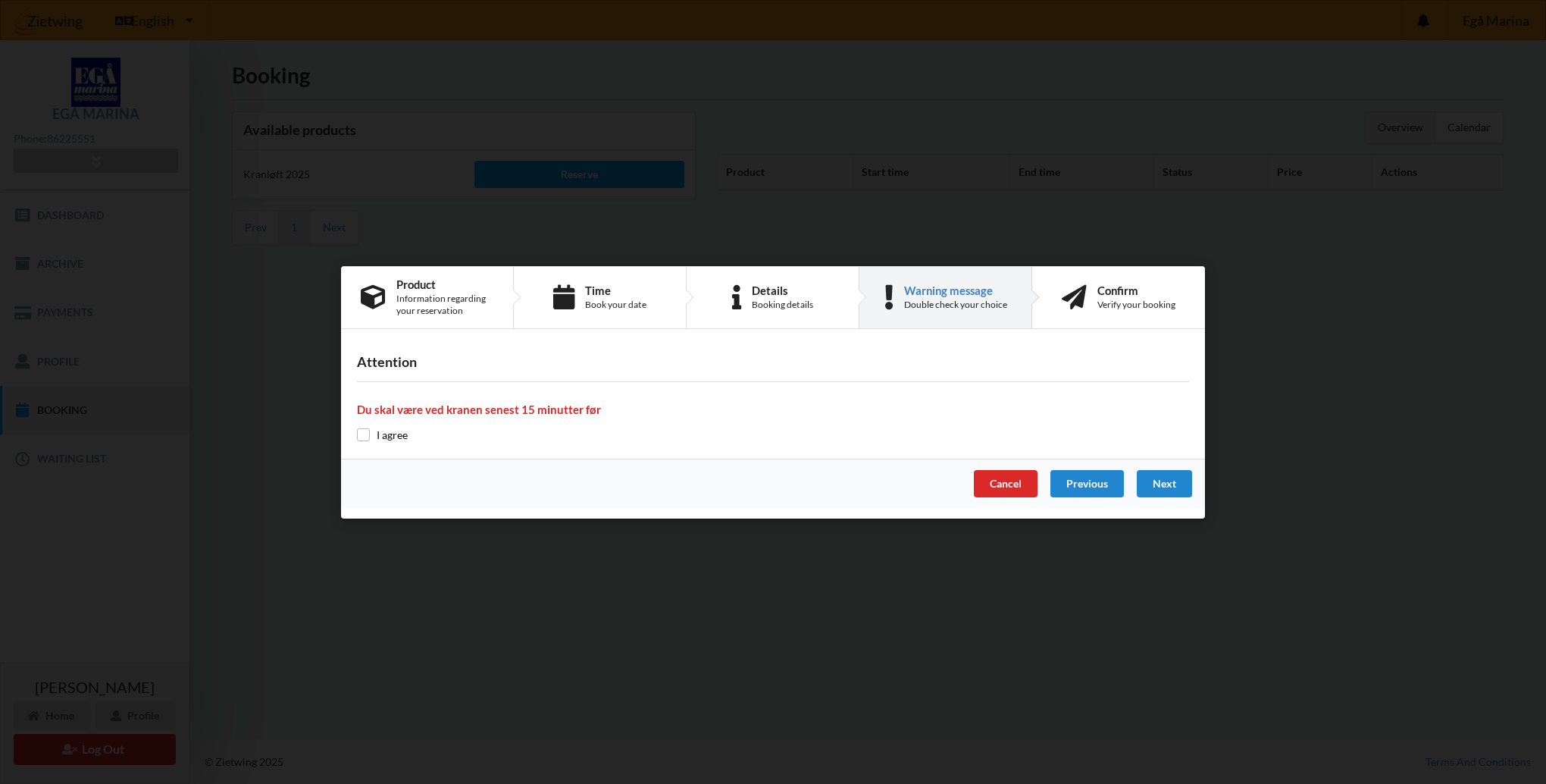
click at [366, 432] on input "checkbox" at bounding box center [363, 434] width 13 height 13
checkbox input "true"
click at [1163, 482] on div "Next" at bounding box center [1164, 484] width 55 height 27
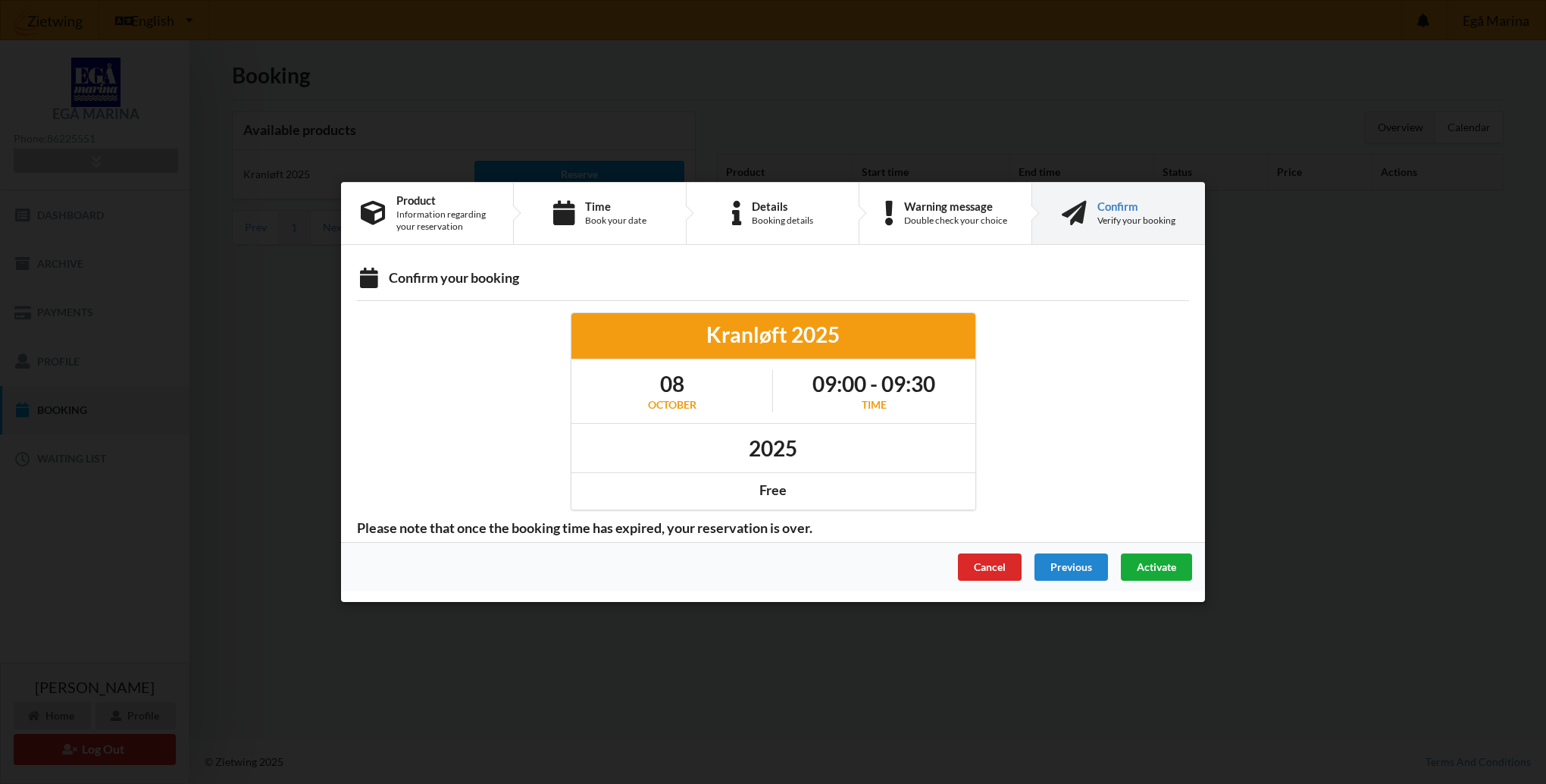
click at [1163, 563] on span "Activate" at bounding box center [1156, 566] width 39 height 13
